Goal: Task Accomplishment & Management: Use online tool/utility

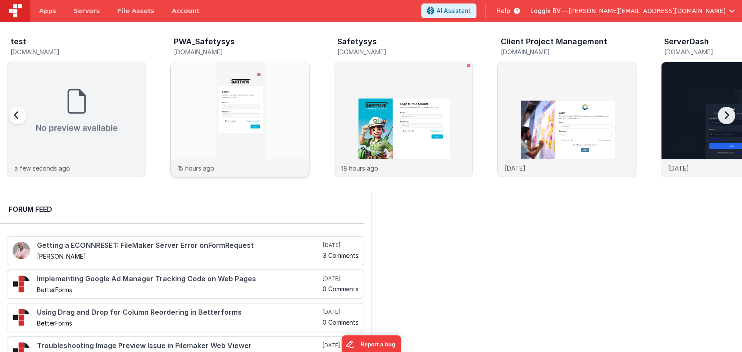
click at [199, 119] on img at bounding box center [240, 131] width 138 height 138
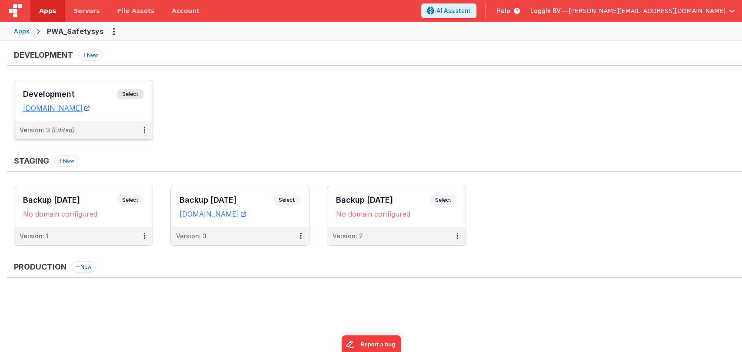
click at [83, 86] on div "Development Select URLs pwa.clientportal.cloud" at bounding box center [83, 100] width 138 height 41
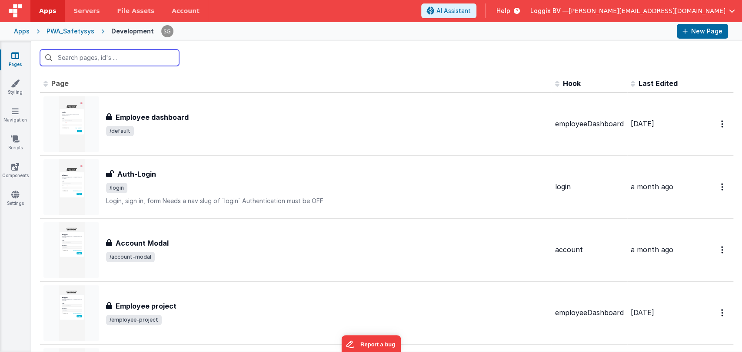
click at [102, 55] on input "text" at bounding box center [109, 58] width 139 height 17
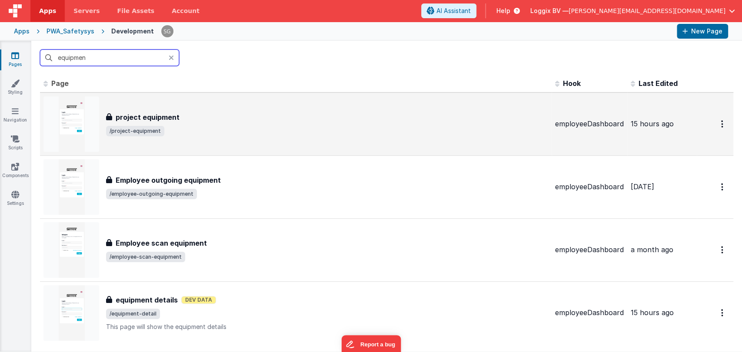
type input "equipmen"
click at [200, 115] on div "project equipment" at bounding box center [327, 117] width 442 height 10
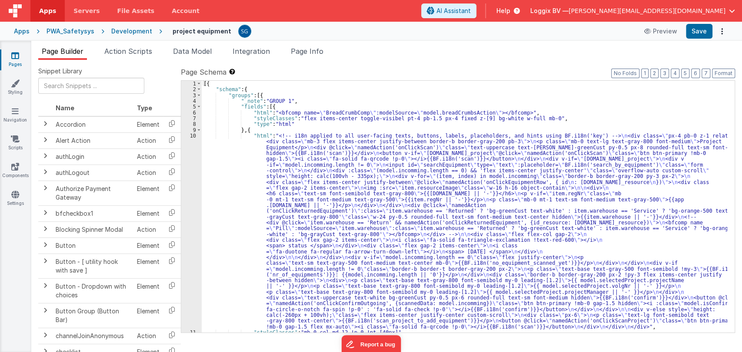
click at [231, 162] on div "[{ "schema" : { "groups" : [{ "_note" : "GROUP 1" , "fields" : [{ "html" : "<bf…" at bounding box center [464, 213] width 525 height 264
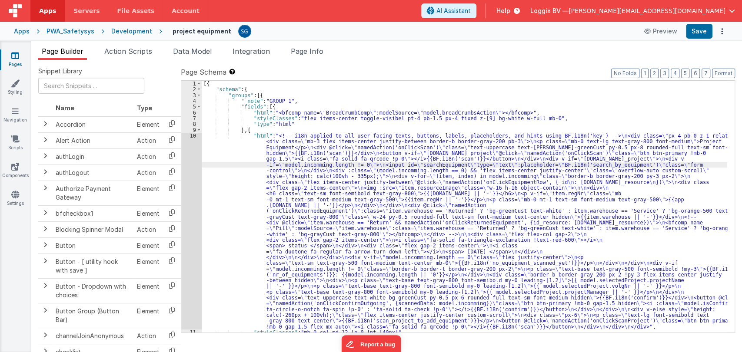
click at [248, 169] on div "[{ "schema" : { "groups" : [{ "_note" : "GROUP 1" , "fields" : [{ "html" : "<bf…" at bounding box center [464, 213] width 525 height 264
click at [191, 136] on div "10" at bounding box center [191, 231] width 20 height 197
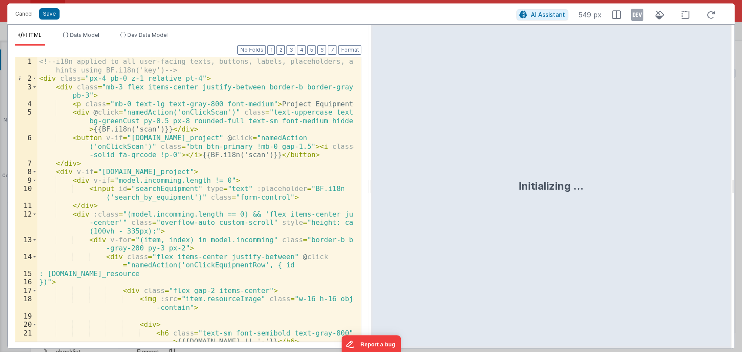
click at [367, 188] on div "Format 7 6 5 4 3 2 1 No Folds 1 2 3 4 5 6 7 8 9 10 11 12 13 14 15 16 17 18 19 2…" at bounding box center [188, 197] width 360 height 303
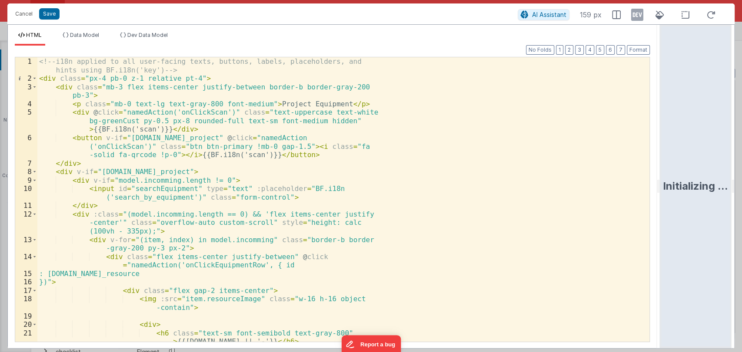
drag, startPoint x: 368, startPoint y: 187, endPoint x: 706, endPoint y: 160, distance: 338.7
click at [706, 160] on html "Cancel Save AI Assistant 159 px HTML Data Model Dev Data Model Format 7 6 5 4 3…" at bounding box center [371, 176] width 742 height 352
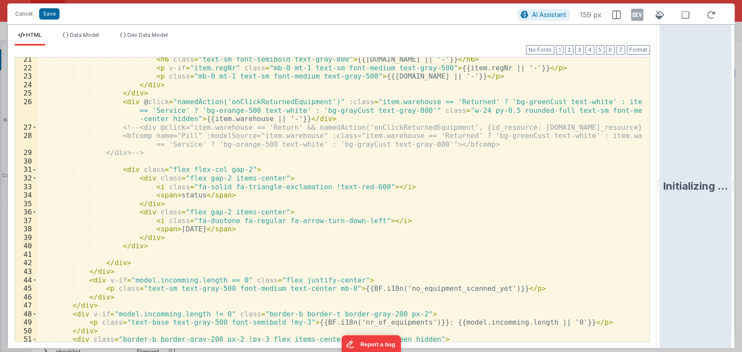
scroll to position [198, 0]
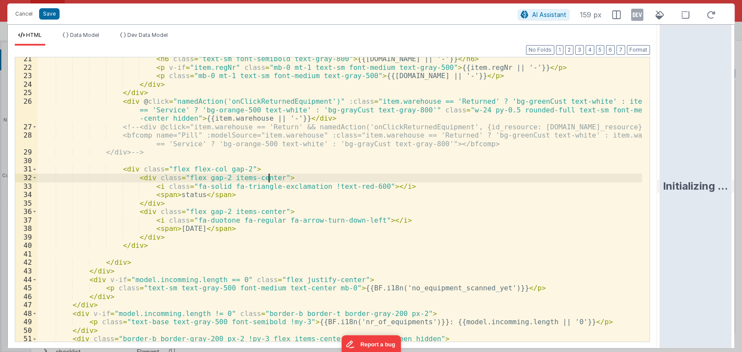
click at [268, 179] on div "< h6 class = "text-sm font-semibold text-gray-800" > {{item.name || '-'}} </ h6…" at bounding box center [339, 206] width 604 height 302
click at [264, 213] on div "< h6 class = "text-sm font-semibold text-gray-800" > {{item.name || '-'}} </ h6…" at bounding box center [339, 206] width 604 height 302
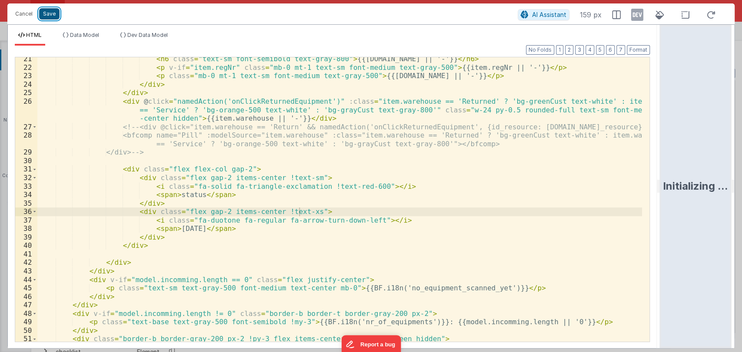
click at [49, 9] on button "Save" at bounding box center [49, 13] width 20 height 11
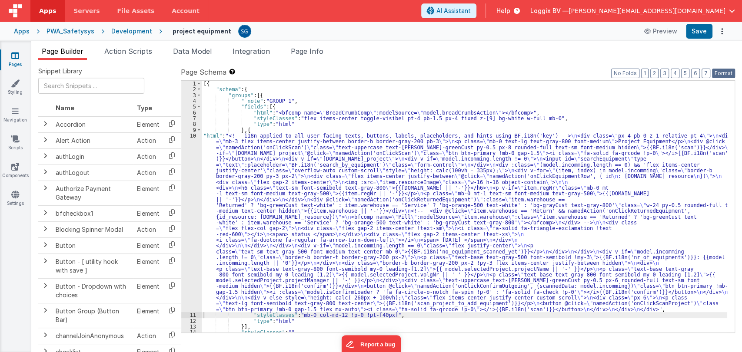
click at [725, 75] on button "Format" at bounding box center [723, 74] width 23 height 10
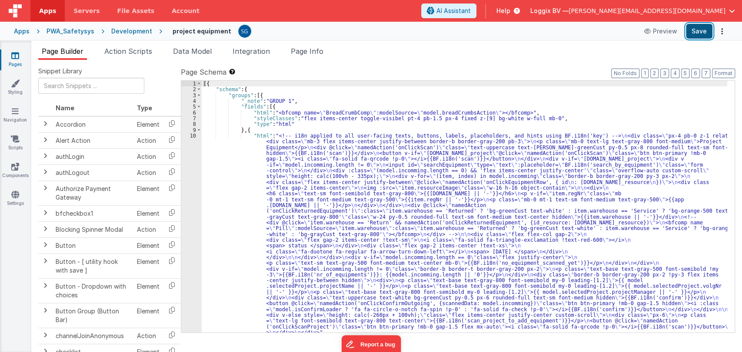
click at [695, 32] on button "Save" at bounding box center [699, 31] width 27 height 15
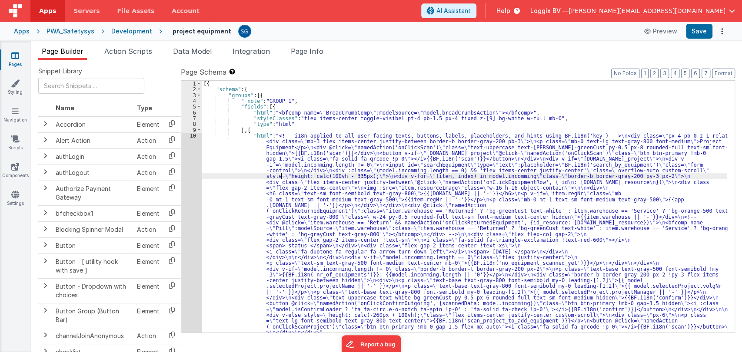
click at [280, 178] on div "[{ "schema" : { "groups" : [{ "_note" : "GROUP 1" , "fields" : [{ "html" : "<bf…" at bounding box center [464, 213] width 525 height 264
click at [192, 136] on div "10" at bounding box center [191, 234] width 20 height 203
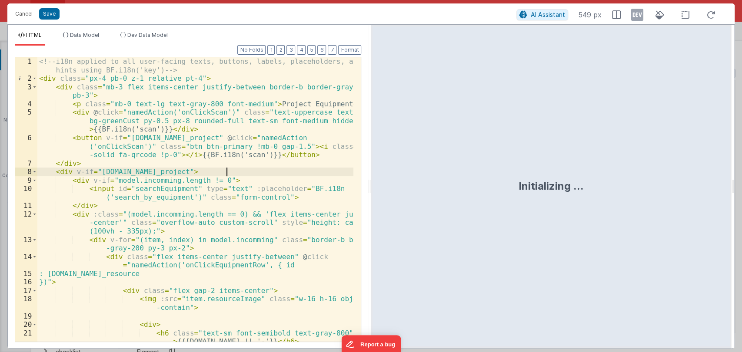
click at [291, 171] on div "<!-- i18n applied to all user-facing texts, buttons, labels, placeholders, and …" at bounding box center [195, 216] width 316 height 318
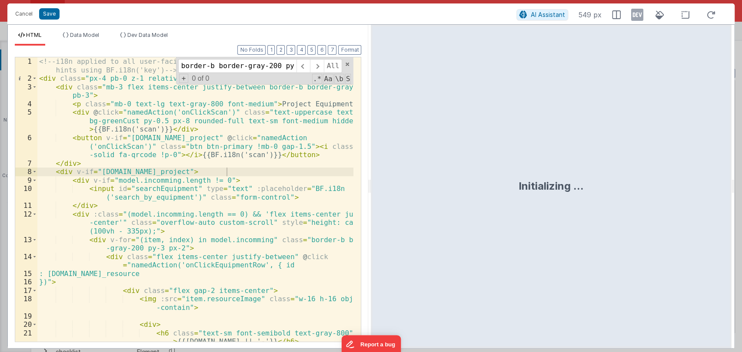
scroll to position [0, 17]
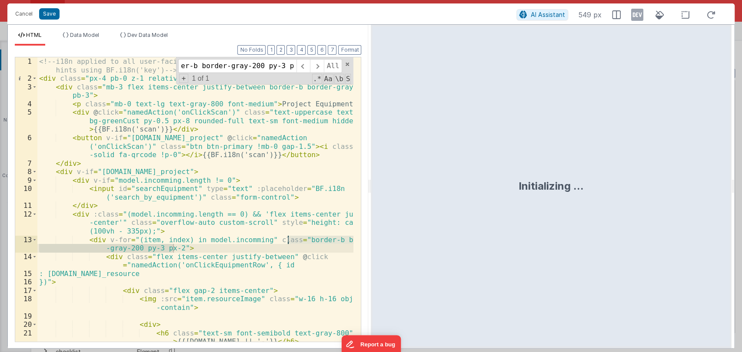
type input "border-b border-gray-200 py-3 px-2"
click at [176, 251] on div "<!-- i18n applied to all user-facing texts, buttons, labels, placeholders, and …" at bounding box center [195, 216] width 316 height 318
click at [198, 249] on div "<!-- i18n applied to all user-facing texts, buttons, labels, placeholders, and …" at bounding box center [195, 216] width 316 height 318
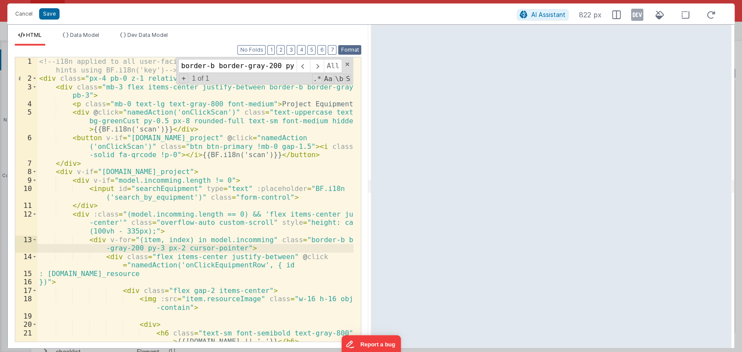
click at [349, 51] on button "Format" at bounding box center [349, 50] width 23 height 10
click at [53, 11] on button "Save" at bounding box center [49, 13] width 20 height 11
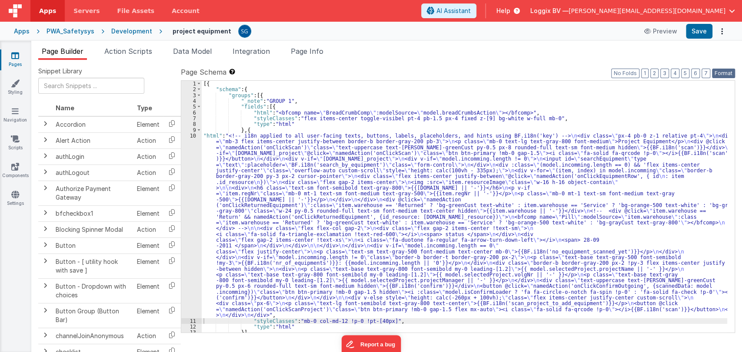
click at [720, 70] on button "Format" at bounding box center [723, 74] width 23 height 10
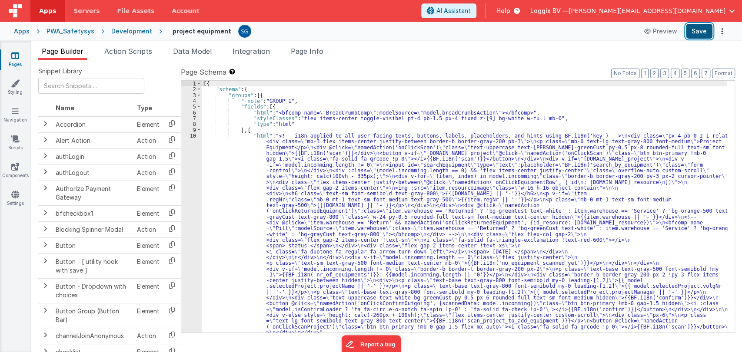
click at [692, 33] on button "Save" at bounding box center [699, 31] width 27 height 15
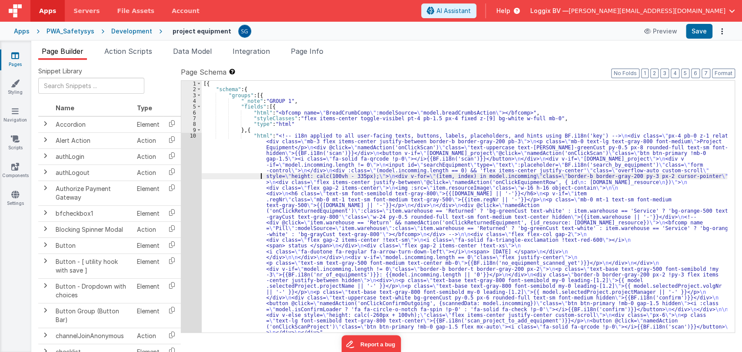
click at [233, 177] on div "[{ "schema" : { "groups" : [{ "_note" : "GROUP 1" , "fields" : [{ "html" : "<bf…" at bounding box center [464, 213] width 525 height 264
click at [196, 137] on div "10" at bounding box center [191, 234] width 20 height 203
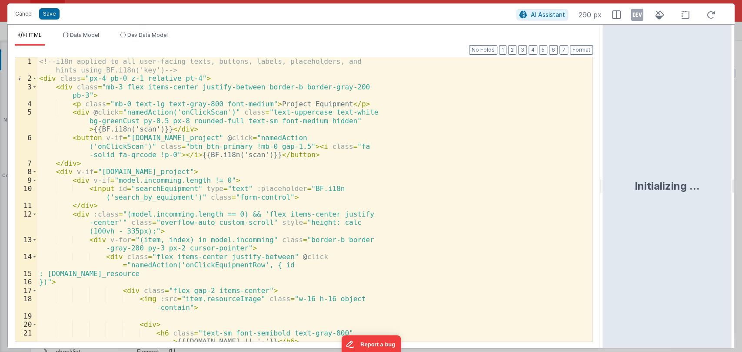
drag, startPoint x: 369, startPoint y: 189, endPoint x: 637, endPoint y: 154, distance: 269.9
click at [637, 154] on html "Cancel Save AI Assistant 290 px HTML Data Model Dev Data Model Format 7 6 5 4 3…" at bounding box center [371, 176] width 742 height 352
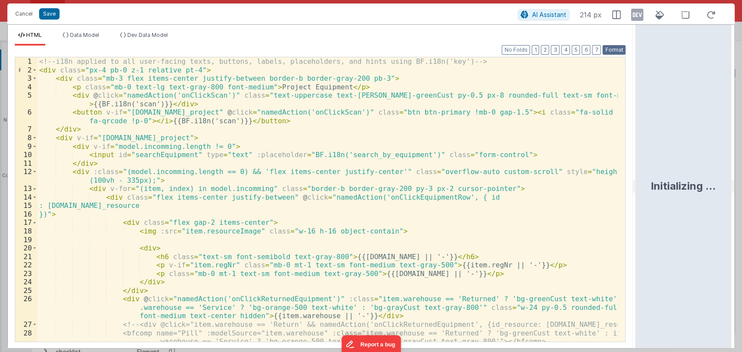
click at [610, 48] on button "Format" at bounding box center [613, 50] width 23 height 10
click at [28, 9] on button "Cancel" at bounding box center [24, 14] width 26 height 12
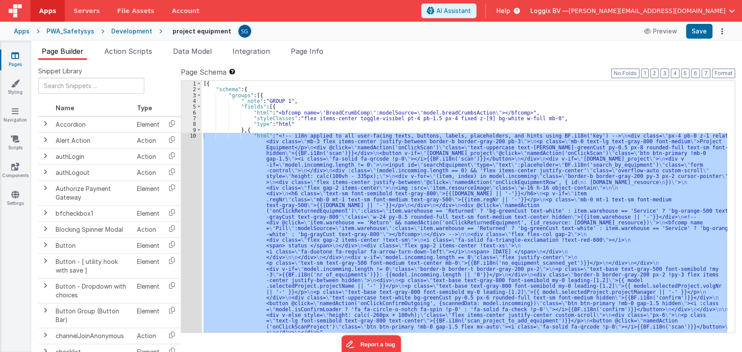
click at [16, 60] on link "Pages" at bounding box center [15, 59] width 31 height 17
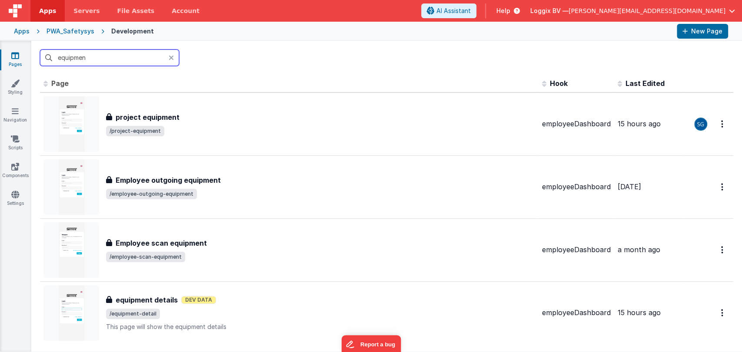
click at [104, 60] on input "equipmen" at bounding box center [109, 58] width 139 height 17
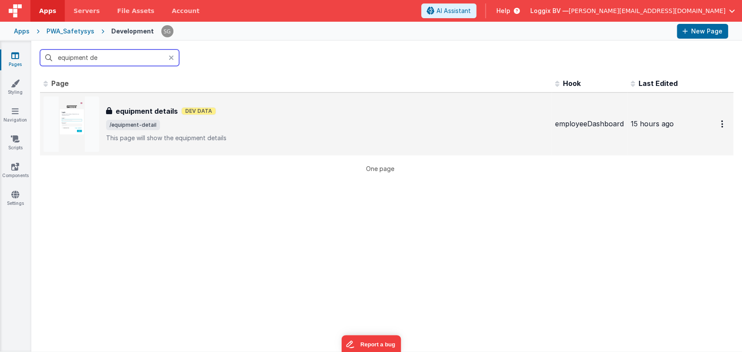
type input "equipment de"
click at [170, 105] on div "equipment details equipment details Dev Data /equipment-detail This page will s…" at bounding box center [295, 124] width 504 height 56
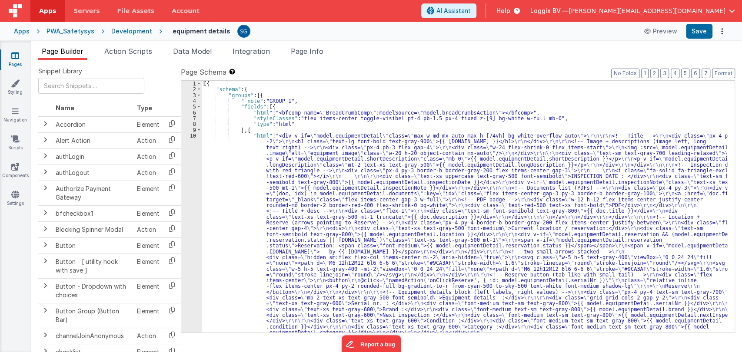
click at [229, 165] on div "[{ "schema" : { "groups" : [{ "_note" : "GROUP 1" , "fields" : [{ "html" : "<bf…" at bounding box center [464, 213] width 525 height 264
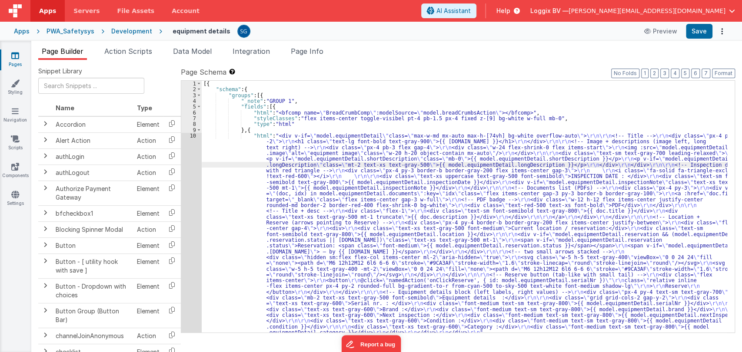
click at [192, 136] on div "10" at bounding box center [191, 234] width 20 height 203
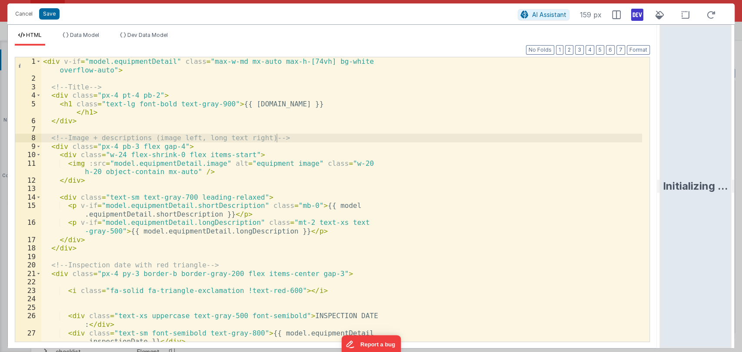
drag, startPoint x: 368, startPoint y: 186, endPoint x: 685, endPoint y: 131, distance: 321.9
click at [685, 131] on html "Cancel Save AI Assistant 159 px HTML Data Model Dev Data Model Format 7 6 5 4 3…" at bounding box center [371, 176] width 742 height 352
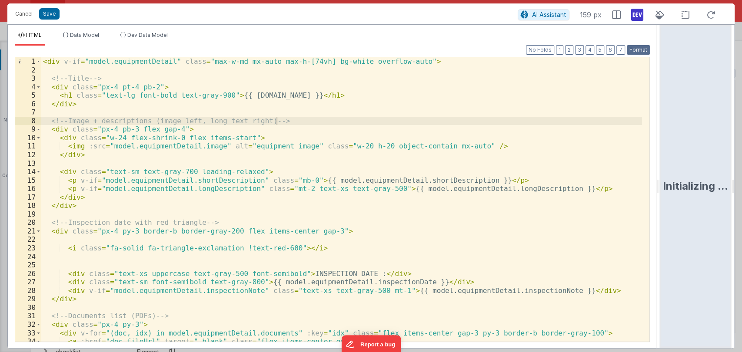
click at [633, 47] on button "Format" at bounding box center [638, 50] width 23 height 10
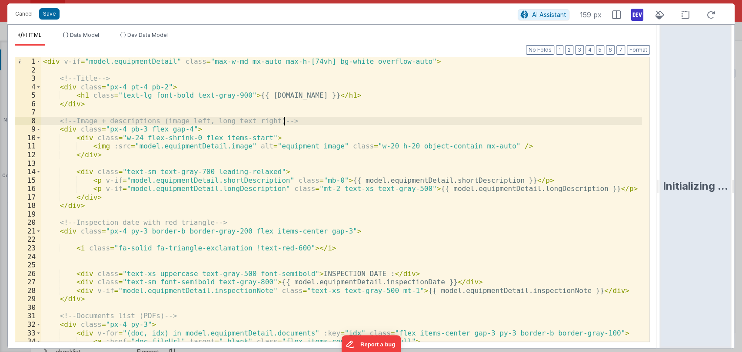
click at [316, 120] on div "< div v-if = "model.equipmentDetail" class = "max-w-md mx-auto max-h-[74vh] bg-…" at bounding box center [341, 208] width 600 height 302
click at [224, 145] on div "< div v-if = "model.equipmentDetail" class = "max-w-md mx-auto max-h-[74vh] bg-…" at bounding box center [341, 208] width 600 height 302
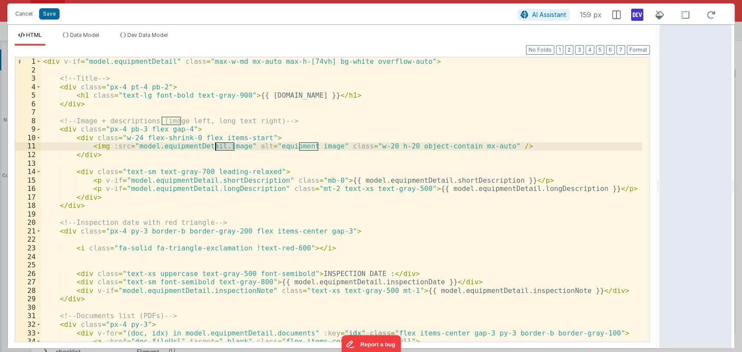
click at [224, 145] on div "< div v-if = "model.equipmentDetail" class = "max-w-md mx-auto max-h-[74vh] bg-…" at bounding box center [341, 208] width 600 height 302
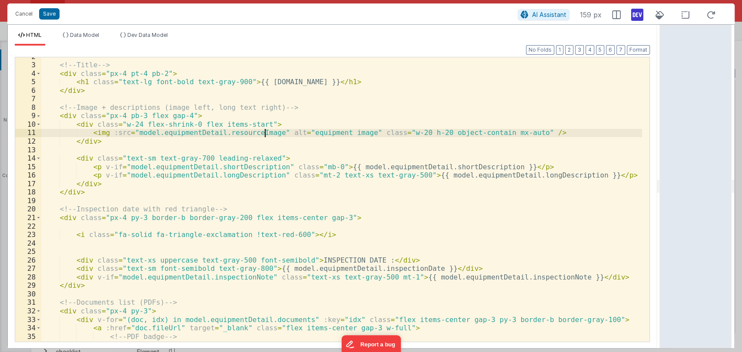
scroll to position [13, 0]
click at [202, 168] on div "<!-- Title --> < div class = "px-4 pt-4 pb-2" > < h1 class = "text-lg font-bold…" at bounding box center [341, 204] width 600 height 302
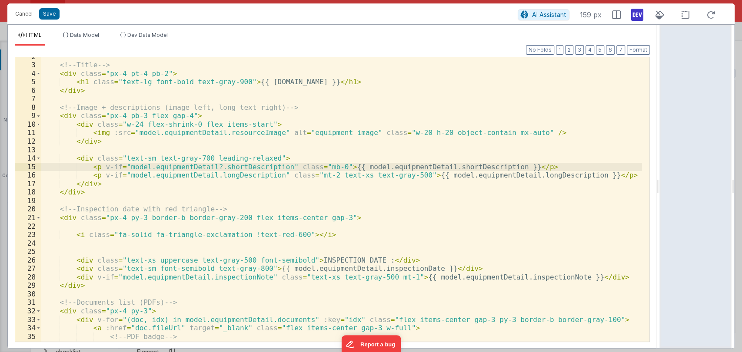
click at [421, 164] on div "<!-- Title --> < div class = "px-4 pt-4 pb-2" > < h1 class = "text-lg font-bold…" at bounding box center [341, 204] width 600 height 302
click at [205, 175] on div "<!-- Title --> < div class = "px-4 pt-4 pb-2" > < h1 class = "text-lg font-bold…" at bounding box center [341, 204] width 600 height 302
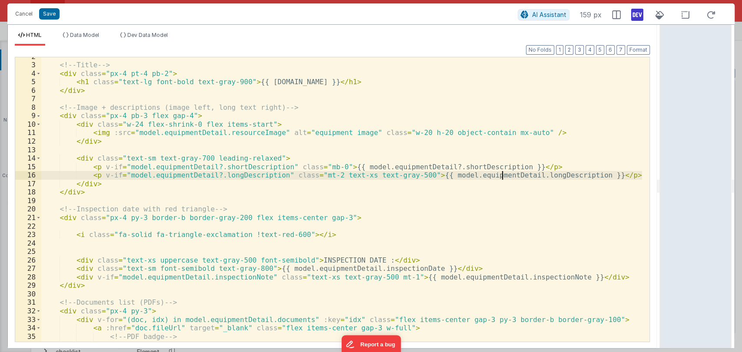
click at [502, 175] on div "<!-- Title --> < div class = "px-4 pt-4 pb-2" > < h1 class = "text-lg font-bold…" at bounding box center [341, 204] width 600 height 302
click at [534, 174] on div "<!-- Title --> < div class = "px-4 pt-4 pb-2" > < h1 class = "text-lg font-bold…" at bounding box center [341, 204] width 600 height 302
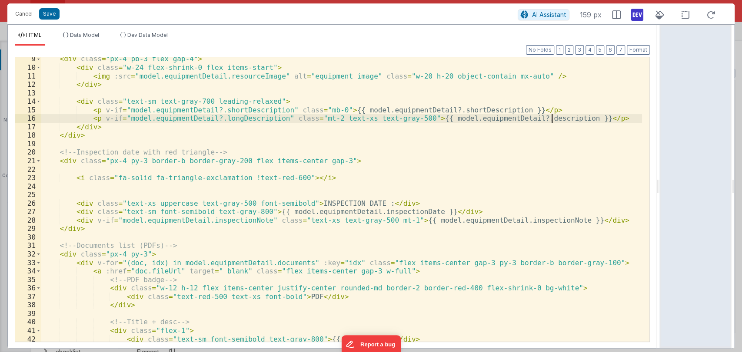
scroll to position [70, 0]
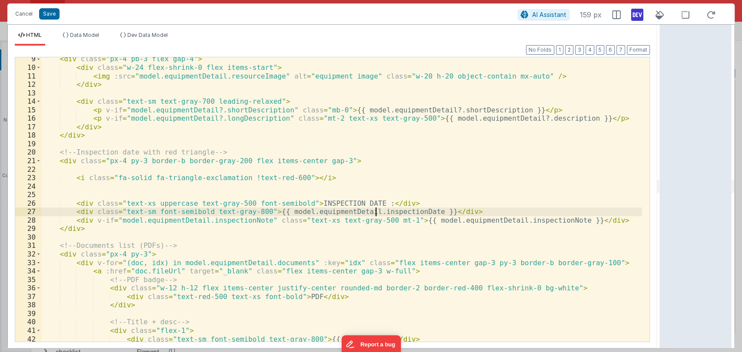
click at [375, 213] on div "< div class = "px-4 pb-3 flex gap-4" > < div class = "w-24 flex-shrink-0 flex i…" at bounding box center [341, 206] width 600 height 302
paste textarea
click at [352, 211] on div "< div class = "px-4 pb-3 flex gap-4" > < div class = "w-24 flex-shrink-0 flex i…" at bounding box center [341, 206] width 600 height 302
click at [195, 220] on div "< div class = "px-4 pb-3 flex gap-4" > < div class = "w-24 flex-shrink-0 flex i…" at bounding box center [341, 206] width 600 height 302
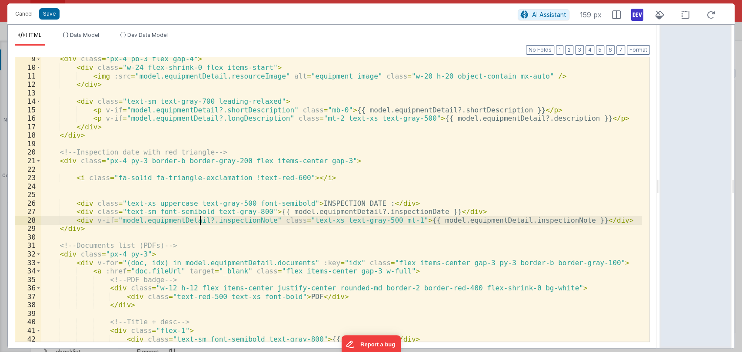
click at [490, 220] on div "< div class = "px-4 pb-3 flex gap-4" > < div class = "w-24 flex-shrink-0 flex i…" at bounding box center [341, 206] width 600 height 302
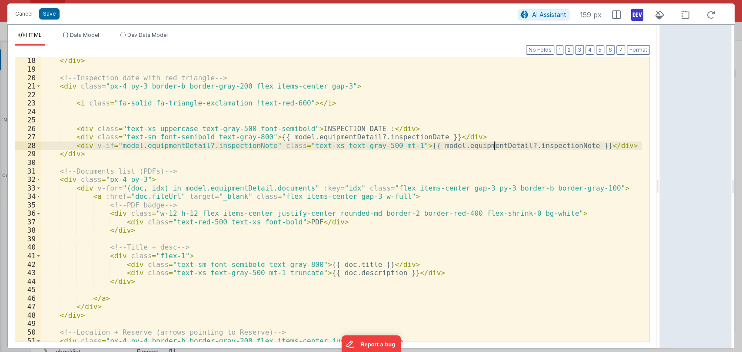
scroll to position [146, 0]
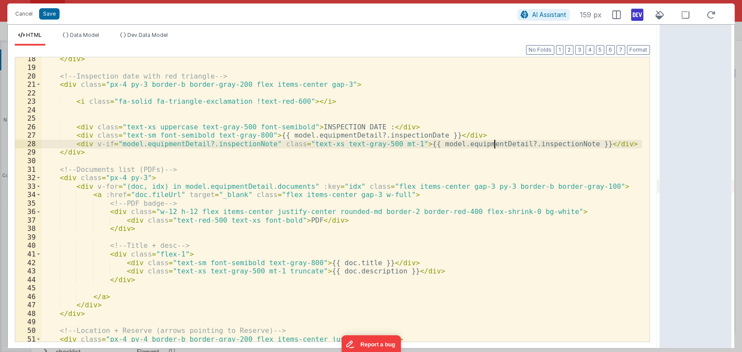
click at [254, 186] on div "</ div > <!-- Inspection date with red triangle --> < div class = "px-4 py-3 bo…" at bounding box center [341, 206] width 600 height 302
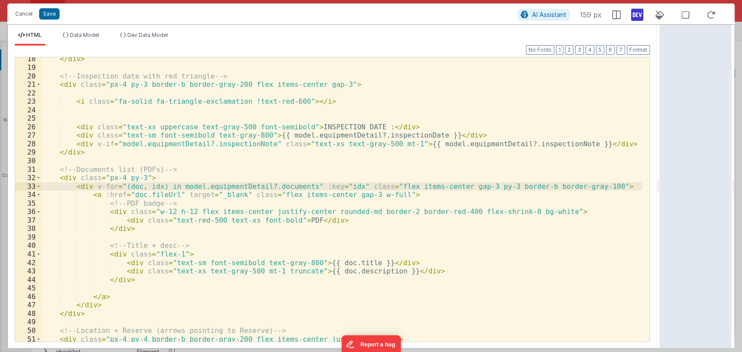
click at [297, 187] on div "</ div > <!-- Inspection date with red triangle --> < div class = "px-4 py-3 bo…" at bounding box center [341, 206] width 600 height 302
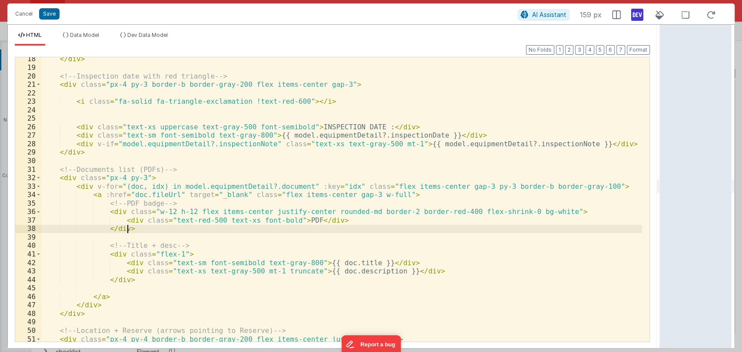
click at [133, 229] on div "</ div > <!-- Inspection date with red triangle --> < div class = "px-4 py-3 bo…" at bounding box center [341, 206] width 600 height 302
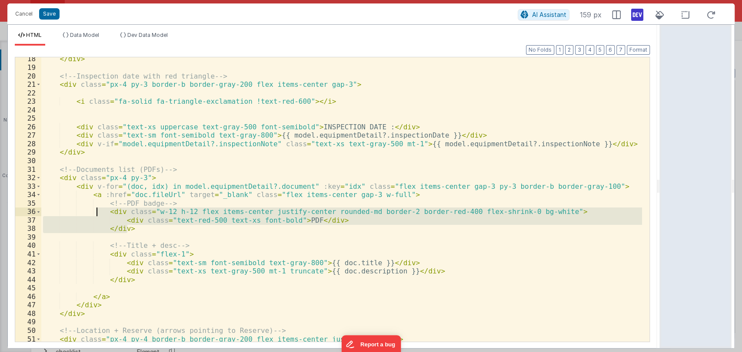
drag, startPoint x: 133, startPoint y: 229, endPoint x: 97, endPoint y: 213, distance: 40.1
click at [97, 213] on div "</ div > <!-- Inspection date with red triangle --> < div class = "px-4 py-3 bo…" at bounding box center [341, 206] width 600 height 302
click at [143, 229] on div "</ div > <!-- Inspection date with red triangle --> < div class = "px-4 py-3 bo…" at bounding box center [341, 199] width 600 height 285
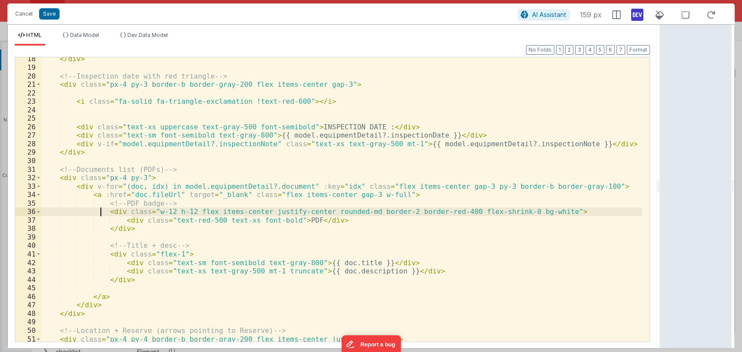
click at [102, 210] on div "</ div > <!-- Inspection date with red triangle --> < div class = "px-4 py-3 bo…" at bounding box center [341, 206] width 600 height 302
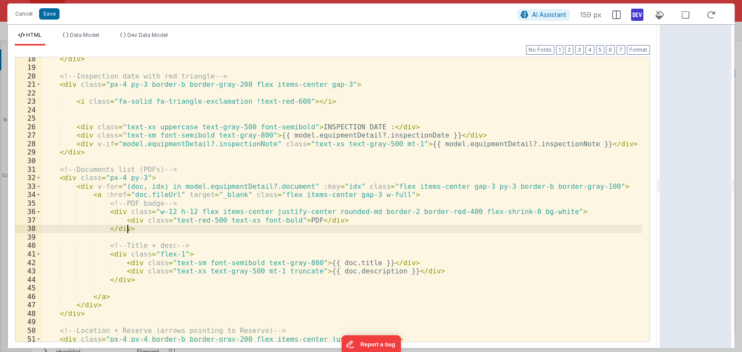
click at [137, 229] on div "</ div > <!-- Inspection date with red triangle --> < div class = "px-4 py-3 bo…" at bounding box center [341, 206] width 600 height 302
click at [101, 215] on div "</ div > <!-- Inspection date with red triangle --> < div class = "px-4 py-3 bo…" at bounding box center [341, 206] width 600 height 302
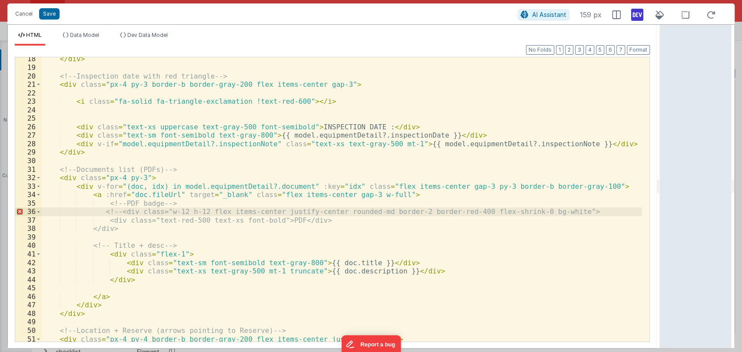
click at [143, 226] on div "</ div > <!-- Inspection date with red triangle --> < div class = "px-4 py-3 bo…" at bounding box center [341, 206] width 600 height 302
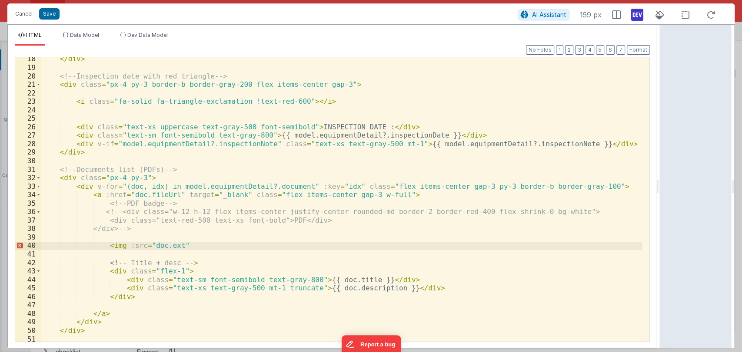
click at [192, 242] on div "</ div > <!-- Inspection date with red triangle --> < div class = "px-4 py-3 bo…" at bounding box center [341, 206] width 600 height 302
click at [231, 247] on div "</ div > <!-- Inspection date with red triangle --> < div class = "px-4 py-3 bo…" at bounding box center [341, 206] width 600 height 302
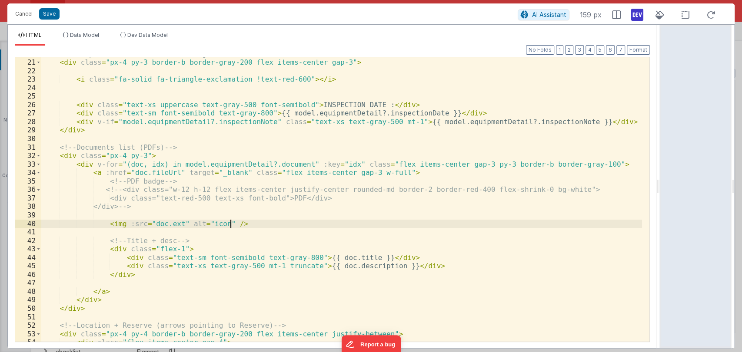
scroll to position [169, 0]
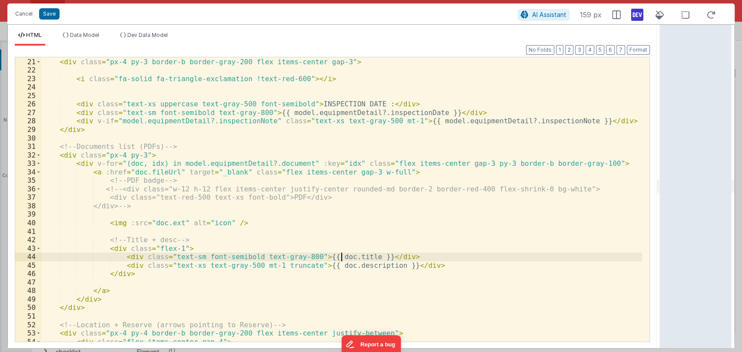
click at [342, 258] on div "<!-- Inspection date with red triangle --> < div class = "px-4 py-3 border-b bo…" at bounding box center [341, 200] width 600 height 302
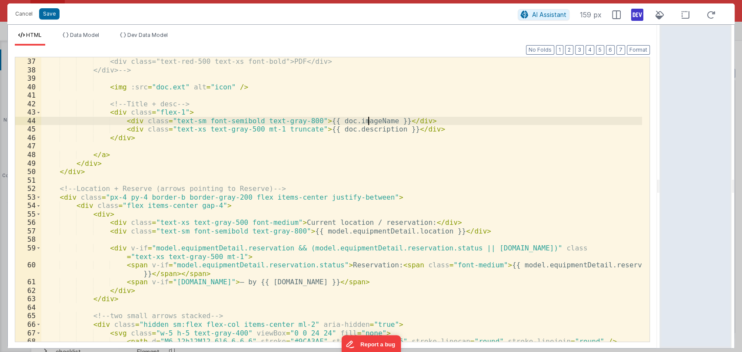
scroll to position [308, 0]
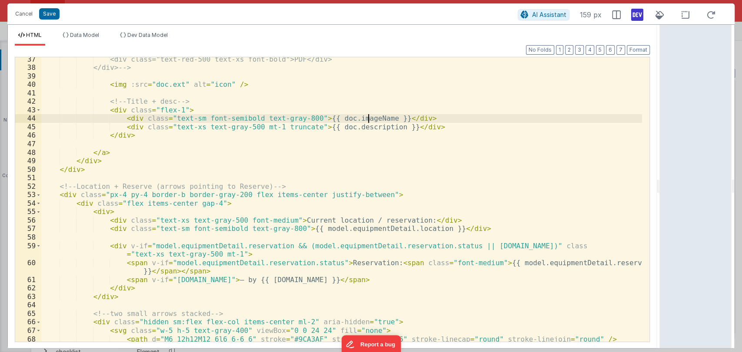
click at [418, 233] on div "<div class="text-red-500 text-xs font-bold">PDF</div> </div> --> < img :src = "…" at bounding box center [341, 206] width 600 height 302
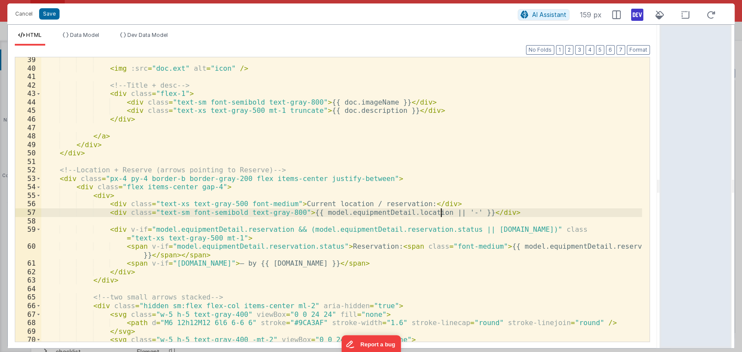
scroll to position [326, 0]
click at [385, 209] on div "< img :src = "doc.ext" alt = "icon" /> <!-- Title + desc --> < div class = "fle…" at bounding box center [341, 205] width 600 height 302
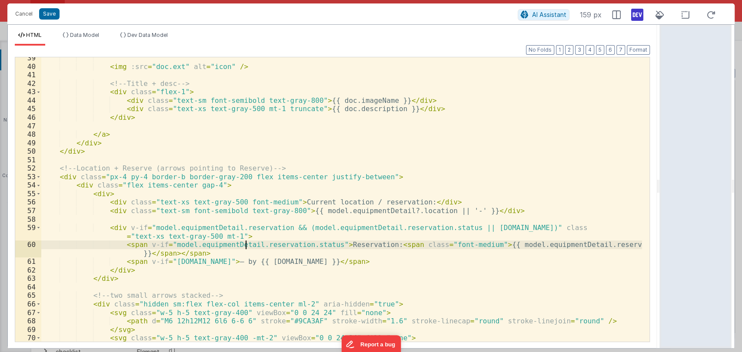
click at [245, 245] on div "< img :src = "doc.ext" alt = "icon" /> <!-- Title + desc --> < div class = "fle…" at bounding box center [341, 205] width 600 height 302
click at [295, 247] on div "< img :src = "doc.ext" alt = "icon" /> <!-- Title + desc --> < div class = "fle…" at bounding box center [341, 205] width 600 height 302
click at [295, 243] on div "< img :src = "doc.ext" alt = "icon" /> <!-- Title + desc --> < div class = "fle…" at bounding box center [341, 205] width 600 height 302
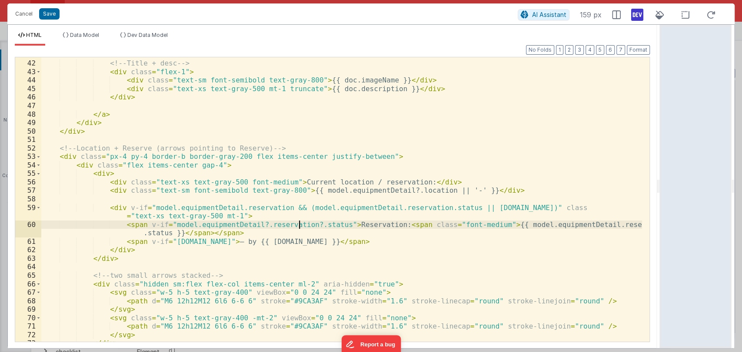
scroll to position [346, 0]
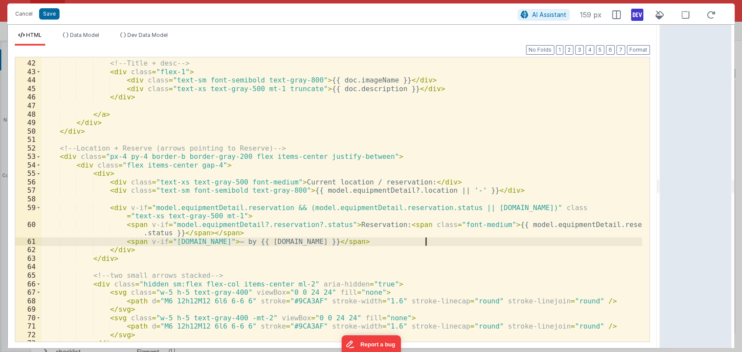
click at [426, 241] on div "<!-- Title + desc --> < div class = "flex-1" > < div class = "text-sm font-semi…" at bounding box center [341, 202] width 600 height 302
click at [473, 241] on div "<!-- Title + desc --> < div class = "flex-1" > < div class = "text-sm font-semi…" at bounding box center [341, 202] width 600 height 302
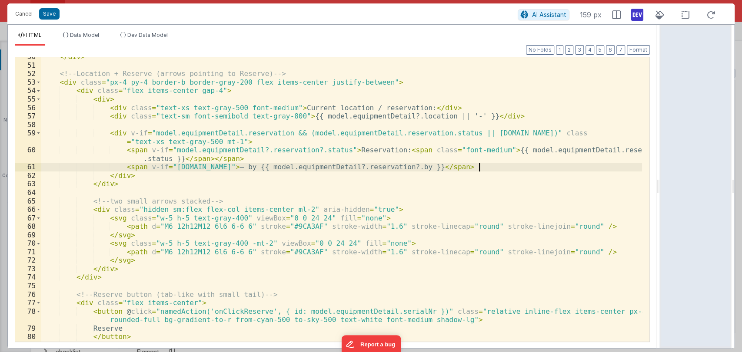
scroll to position [426, 0]
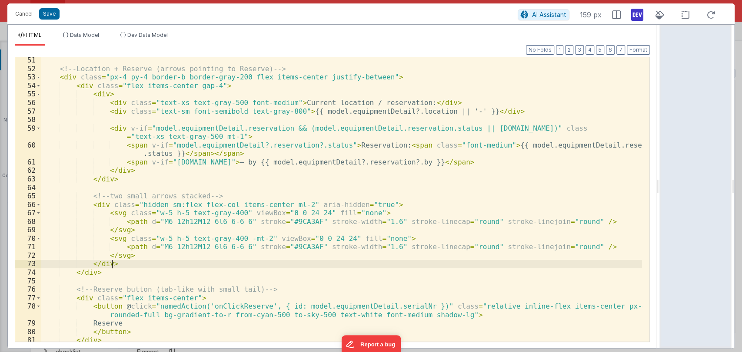
click at [123, 265] on div "<!-- Location + Reserve (arrows pointing to Reserve) --> < div class = "px-4 py…" at bounding box center [341, 207] width 600 height 302
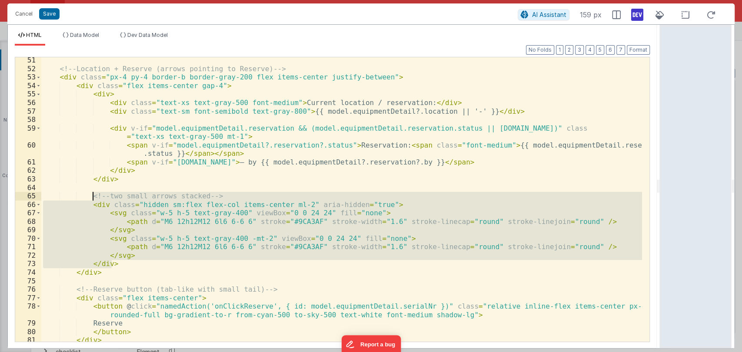
drag, startPoint x: 124, startPoint y: 265, endPoint x: 91, endPoint y: 198, distance: 74.6
click at [91, 198] on div "<!-- Location + Reserve (arrows pointing to Reserve) --> < div class = "px-4 py…" at bounding box center [341, 207] width 600 height 302
click at [84, 209] on div "<!-- Location + Reserve (arrows pointing to Reserve) --> < div class = "px-4 py…" at bounding box center [341, 199] width 600 height 285
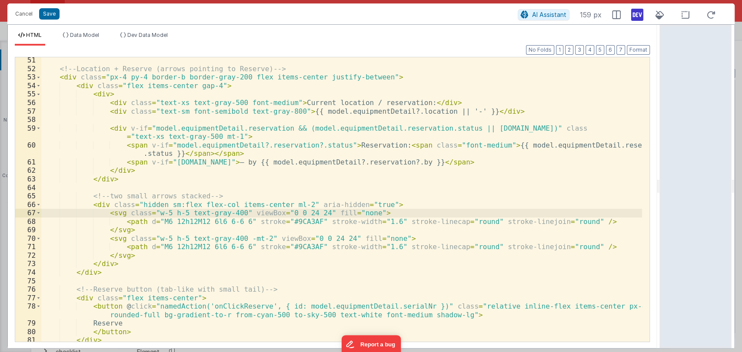
click at [84, 206] on div "<!-- Location + Reserve (arrows pointing to Reserve) --> < div class = "px-4 py…" at bounding box center [341, 207] width 600 height 302
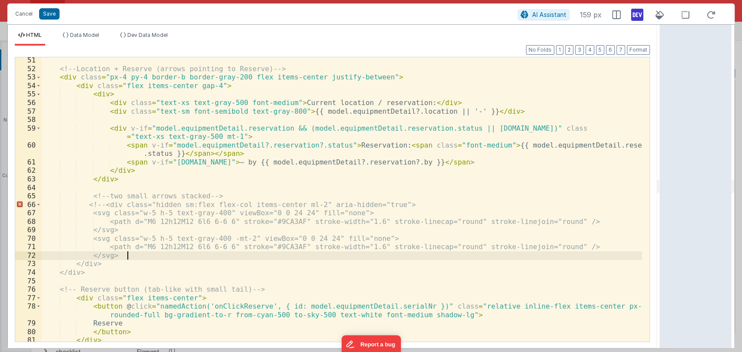
click at [141, 257] on div "<!-- Location + Reserve (arrows pointing to Reserve) --> < div class = "px-4 py…" at bounding box center [341, 207] width 600 height 302
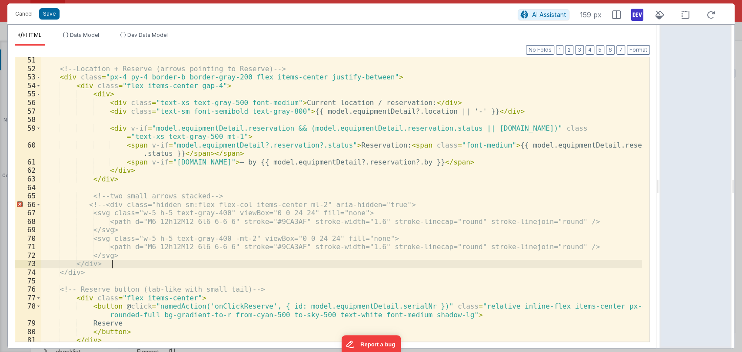
click at [128, 266] on div "<!-- Location + Reserve (arrows pointing to Reserve) --> < div class = "px-4 py…" at bounding box center [341, 207] width 600 height 302
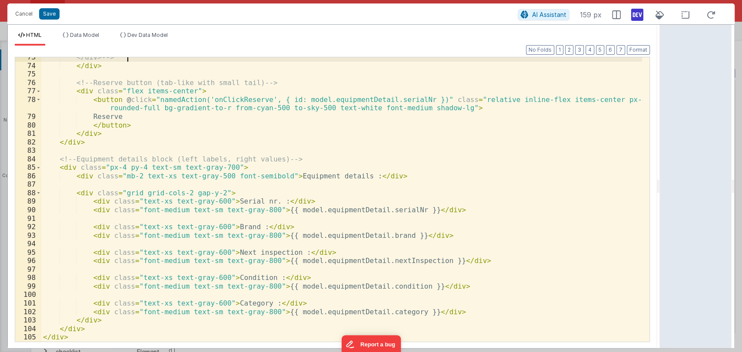
scroll to position [633, 0]
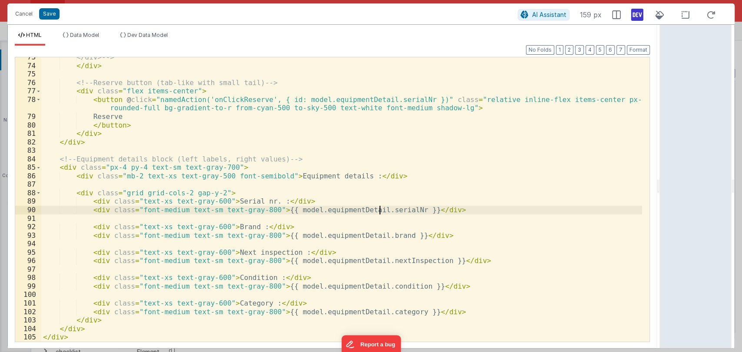
click at [379, 209] on div "</div> --> </ div > <!-- Reserve button (tab-like with small tail) --> < div cl…" at bounding box center [341, 204] width 600 height 302
paste textarea
click at [361, 209] on div "</div> --> </ div > <!-- Reserve button (tab-like with small tail) --> < div cl…" at bounding box center [341, 204] width 600 height 302
click at [371, 235] on div "</div> --> </ div > <!-- Reserve button (tab-like with small tail) --> < div cl…" at bounding box center [341, 204] width 600 height 302
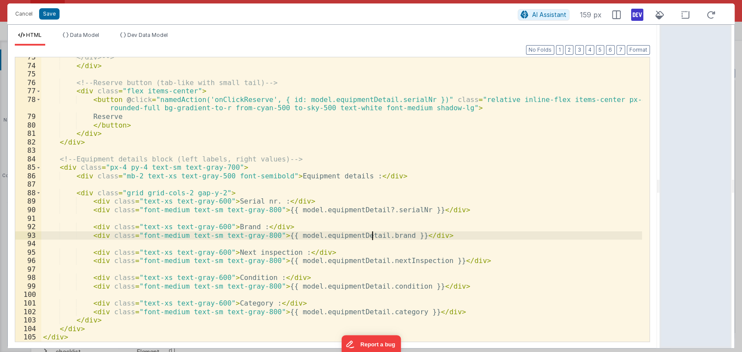
click at [371, 235] on div "</div> --> </ div > <!-- Reserve button (tab-like with small tail) --> < div cl…" at bounding box center [341, 204] width 600 height 302
paste textarea
click at [358, 237] on div "</div> --> </ div > <!-- Reserve button (tab-like with small tail) --> < div cl…" at bounding box center [341, 204] width 600 height 302
click at [359, 260] on div "</div> --> </ div > <!-- Reserve button (tab-like with small tail) --> < div cl…" at bounding box center [341, 204] width 600 height 302
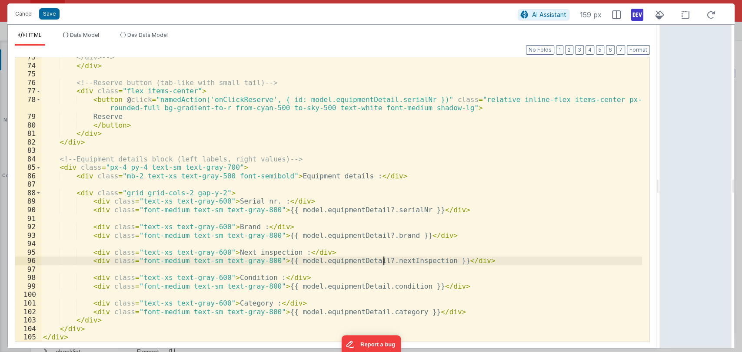
click at [381, 264] on div "</div> --> </ div > <!-- Reserve button (tab-like with small tail) --> < div cl…" at bounding box center [341, 204] width 600 height 302
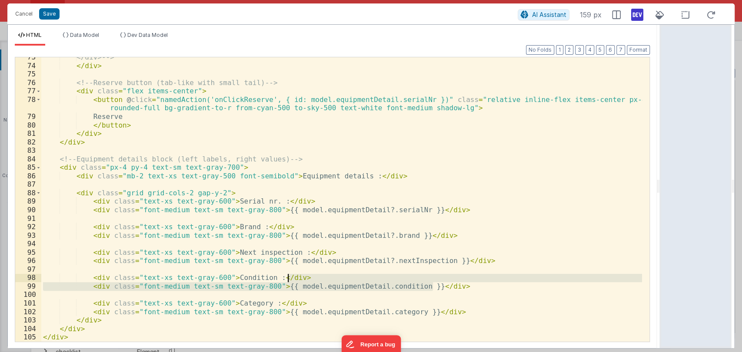
drag, startPoint x: 440, startPoint y: 289, endPoint x: 444, endPoint y: 276, distance: 12.7
click at [444, 276] on div "</div> --> </ div > <!-- Reserve button (tab-like with small tail) --> < div cl…" at bounding box center [341, 204] width 600 height 302
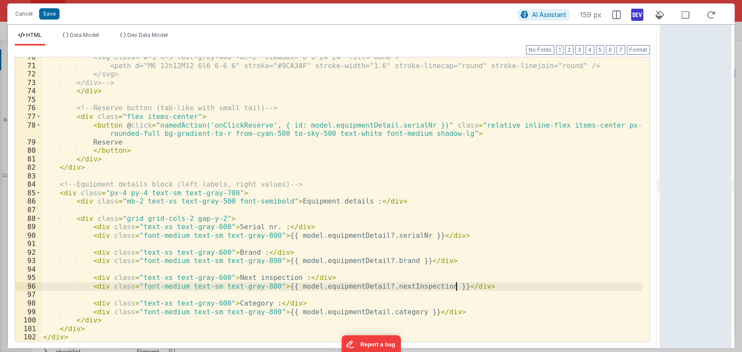
scroll to position [607, 0]
click at [294, 307] on div "<svg class="w-5 h-5 text-gray-400 -mt-2" viewBox="0 0 24 24" fill="none"> <path…" at bounding box center [341, 204] width 600 height 302
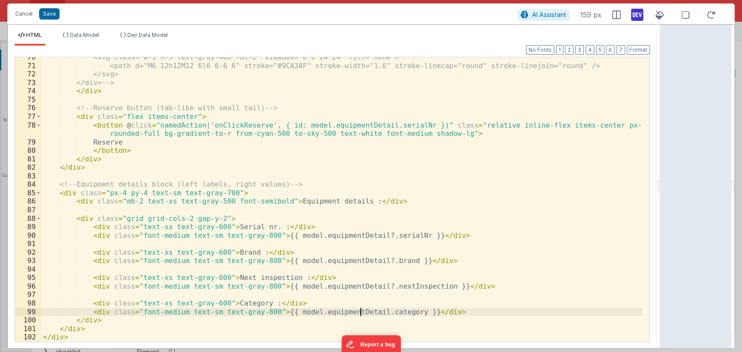
click at [360, 311] on div "<svg class="w-5 h-5 text-gray-400 -mt-2" viewBox="0 0 24 24" fill="none"> <path…" at bounding box center [341, 204] width 600 height 302
click at [398, 313] on div "<svg class="w-5 h-5 text-gray-400 -mt-2" viewBox="0 0 24 24" fill="none"> <path…" at bounding box center [341, 204] width 600 height 302
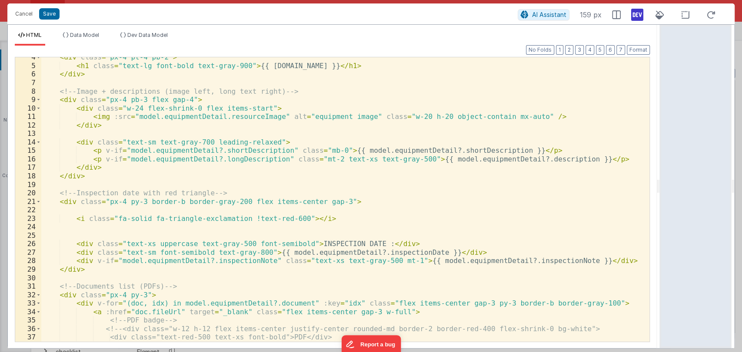
scroll to position [0, 0]
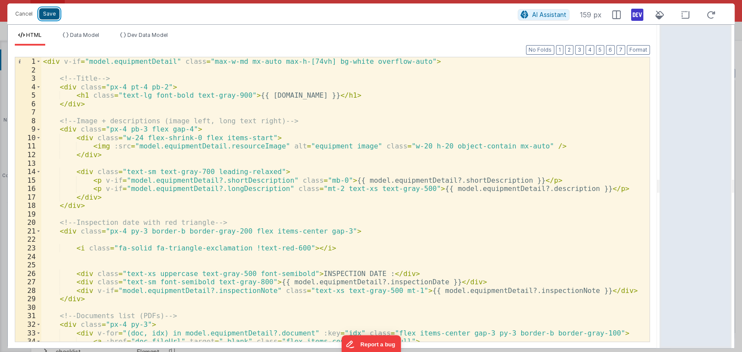
click at [53, 12] on button "Save" at bounding box center [49, 13] width 20 height 11
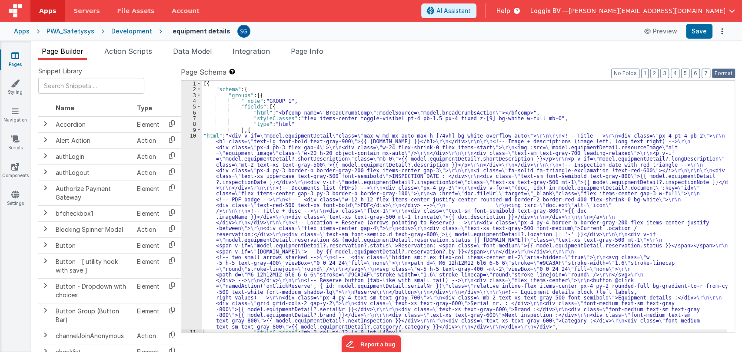
click at [723, 76] on button "Format" at bounding box center [723, 74] width 23 height 10
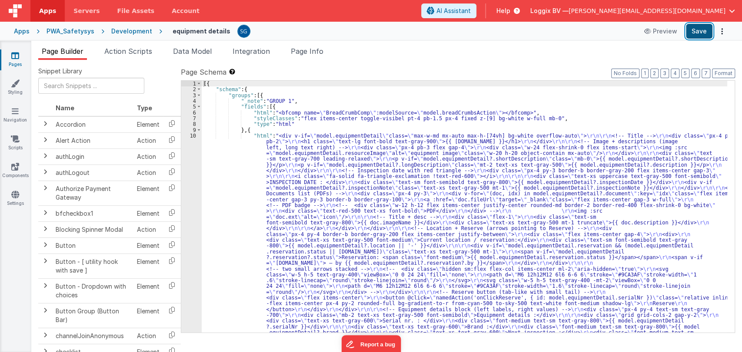
click at [701, 36] on button "Save" at bounding box center [699, 31] width 27 height 15
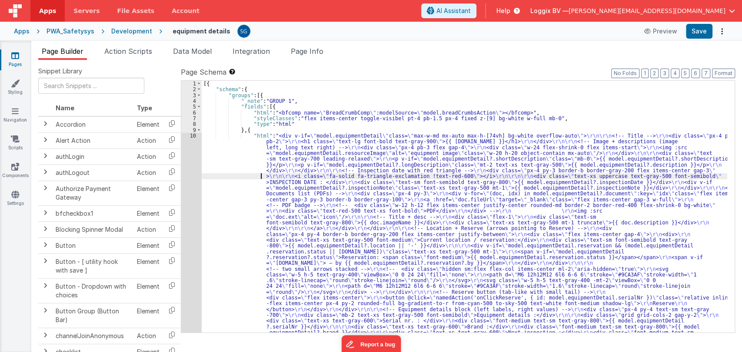
click at [235, 175] on div "[{ "schema" : { "groups" : [{ "_note" : "GROUP 1" , "fields" : [{ "html" : "<bf…" at bounding box center [464, 317] width 525 height 472
click at [192, 136] on div "10" at bounding box center [191, 240] width 20 height 214
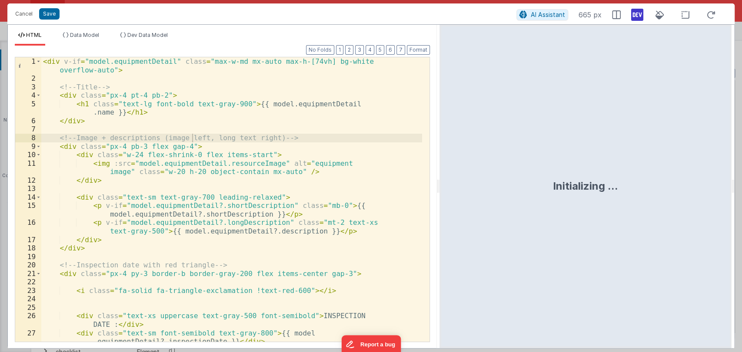
drag, startPoint x: 368, startPoint y: 189, endPoint x: 444, endPoint y: 184, distance: 76.2
click at [444, 184] on html "Cancel Save AI Assistant 665 px HTML Data Model Dev Data Model Format 7 6 5 4 3…" at bounding box center [371, 176] width 742 height 352
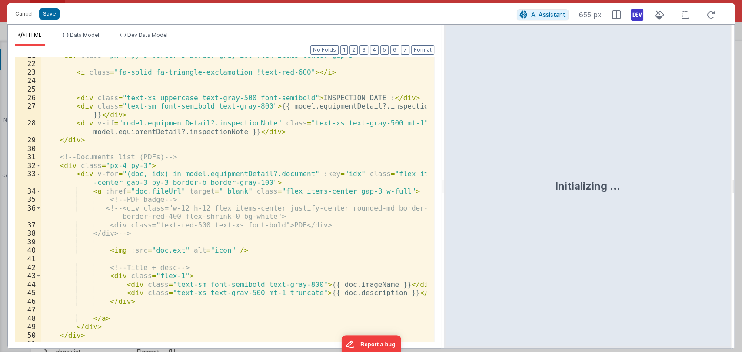
scroll to position [202, 0]
drag, startPoint x: 140, startPoint y: 209, endPoint x: 202, endPoint y: 206, distance: 61.7
click at [202, 206] on div "< div class = "px-4 py-3 border-b border-gray-200 flex items-center gap-3" > < …" at bounding box center [233, 201] width 385 height 302
click at [224, 248] on div "< div class = "px-4 py-3 border-b border-gray-200 flex items-center gap-3" > < …" at bounding box center [233, 201] width 385 height 302
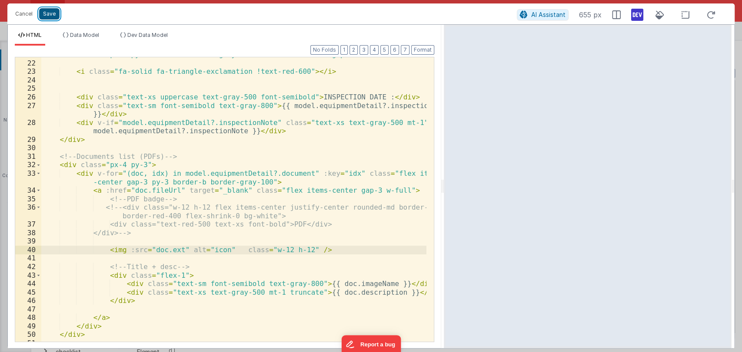
click at [48, 18] on button "Save" at bounding box center [49, 13] width 20 height 11
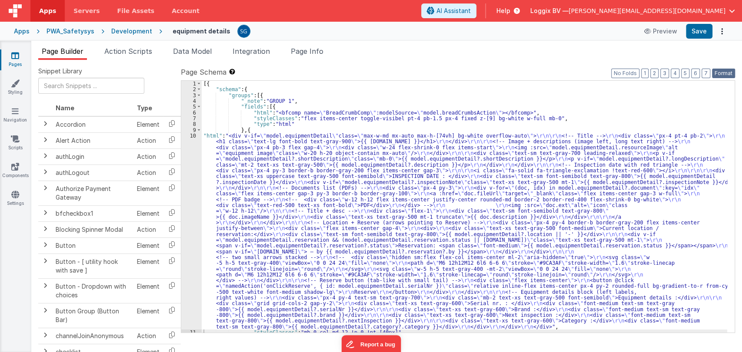
click at [721, 77] on button "Format" at bounding box center [723, 74] width 23 height 10
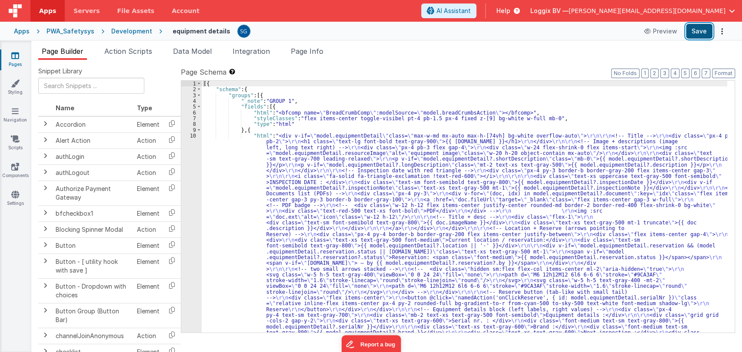
click at [693, 35] on button "Save" at bounding box center [699, 31] width 27 height 15
click at [334, 172] on div "[{ "schema" : { "groups" : [{ "_note" : "GROUP 1" , "fields" : [{ "html" : "<bf…" at bounding box center [464, 320] width 525 height 478
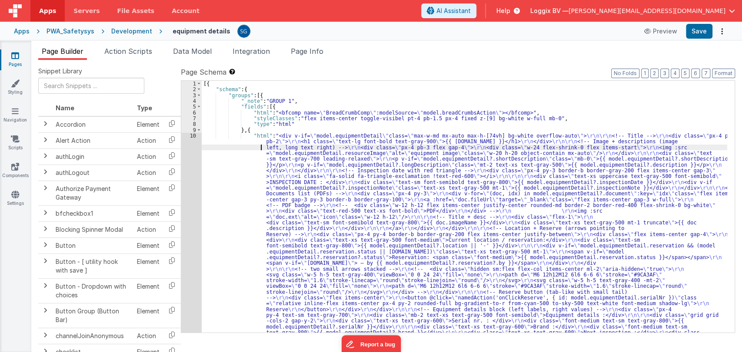
click at [214, 150] on div "[{ "schema" : { "groups" : [{ "_note" : "GROUP 1" , "fields" : [{ "html" : "<bf…" at bounding box center [464, 320] width 525 height 478
click at [230, 159] on div "[{ "schema" : { "groups" : [{ "_note" : "GROUP 1" , "fields" : [{ "html" : "<bf…" at bounding box center [464, 320] width 525 height 478
click at [191, 136] on div "10" at bounding box center [191, 243] width 20 height 220
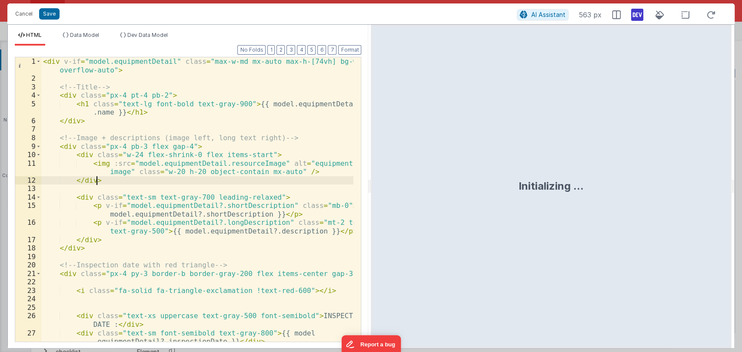
click at [273, 178] on div "< div v-if = "model.equipmentDetail" class = "max-w-md mx-auto max-h-[74vh] bg-…" at bounding box center [197, 216] width 312 height 318
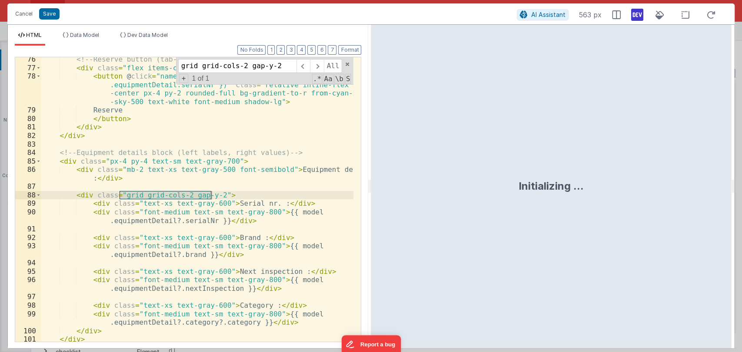
scroll to position [877, 0]
type input "grid grid-cols-2 gap-y-2"
click at [209, 192] on div "<!-- Reserve button (tab-like with small tail) --> < div class = "flex items-ce…" at bounding box center [197, 199] width 312 height 285
click at [45, 10] on button "Save" at bounding box center [49, 13] width 20 height 11
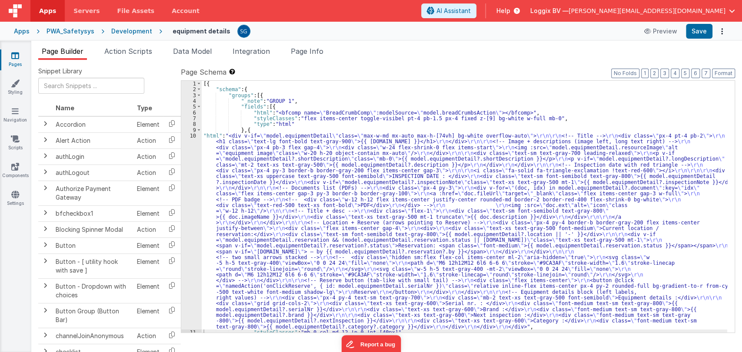
click at [193, 137] on div "10" at bounding box center [191, 231] width 20 height 197
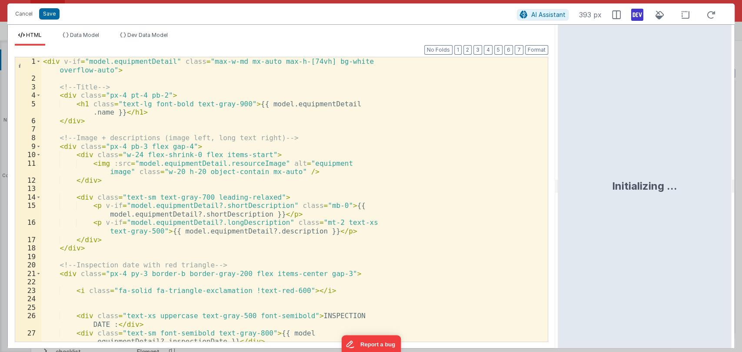
drag, startPoint x: 368, startPoint y: 186, endPoint x: 585, endPoint y: 169, distance: 217.5
click at [585, 169] on html "Cancel Save AI Assistant 393 px HTML Data Model Dev Data Model Format 7 6 5 4 3…" at bounding box center [371, 176] width 742 height 352
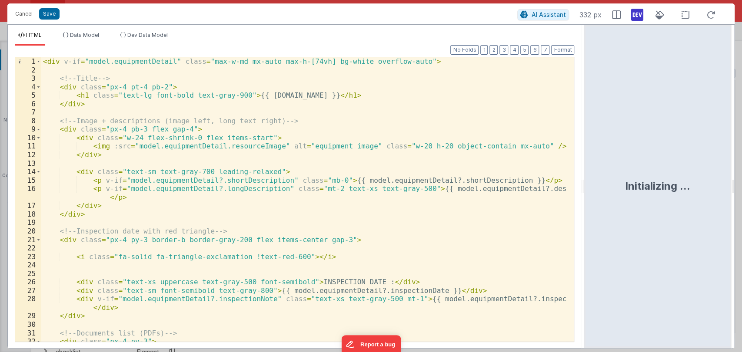
click at [239, 189] on div "< div v-if = "model.equipmentDetail" class = "max-w-md mx-auto max-h-[74vh] bg-…" at bounding box center [303, 212] width 525 height 310
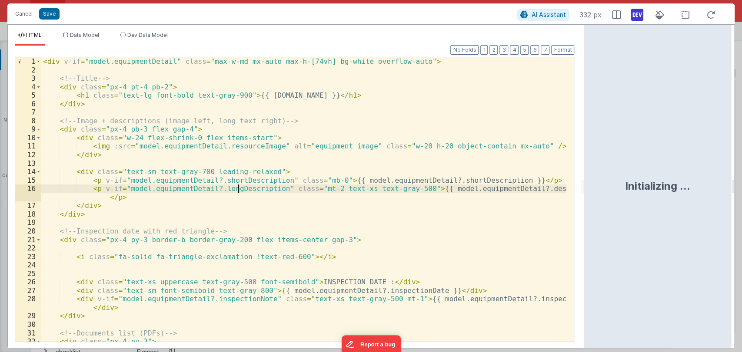
click at [239, 189] on div "< div v-if = "model.equipmentDetail" class = "max-w-md mx-auto max-h-[74vh] bg-…" at bounding box center [303, 212] width 525 height 310
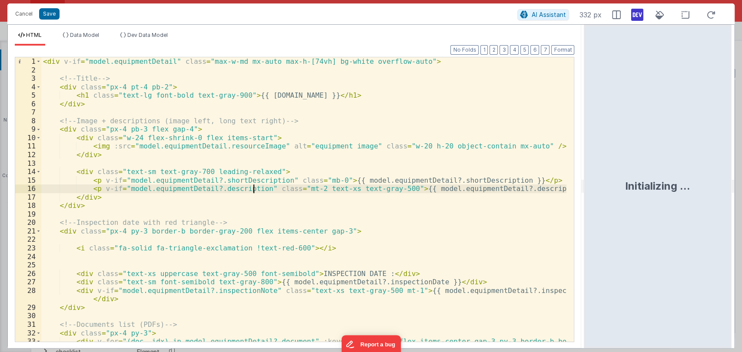
click at [333, 188] on div "< div v-if = "model.equipmentDetail" class = "max-w-md mx-auto max-h-[74vh] bg-…" at bounding box center [303, 212] width 525 height 310
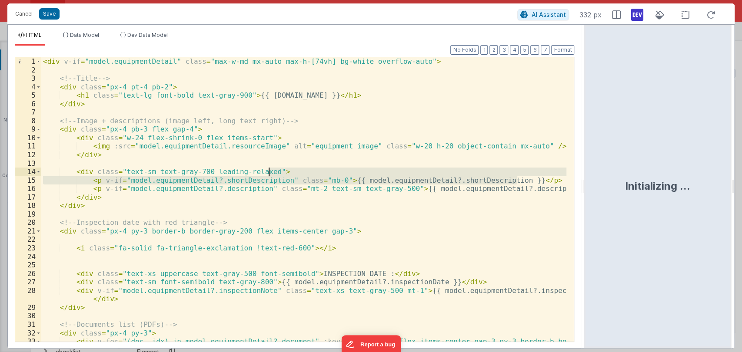
drag, startPoint x: 527, startPoint y: 181, endPoint x: 527, endPoint y: 173, distance: 7.8
click at [527, 173] on div "< div v-if = "model.equipmentDetail" class = "max-w-md mx-auto max-h-[74vh] bg-…" at bounding box center [303, 212] width 525 height 310
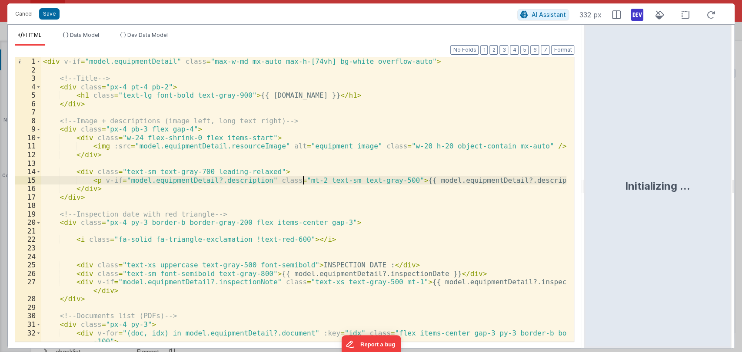
click at [303, 180] on div "< div v-if = "model.equipmentDetail" class = "max-w-md mx-auto max-h-[74vh] bg-…" at bounding box center [303, 208] width 525 height 302
click at [362, 182] on div "< div v-if = "model.equipmentDetail" class = "max-w-md mx-auto max-h-[74vh] bg-…" at bounding box center [303, 208] width 525 height 302
click at [53, 13] on button "Save" at bounding box center [49, 13] width 20 height 11
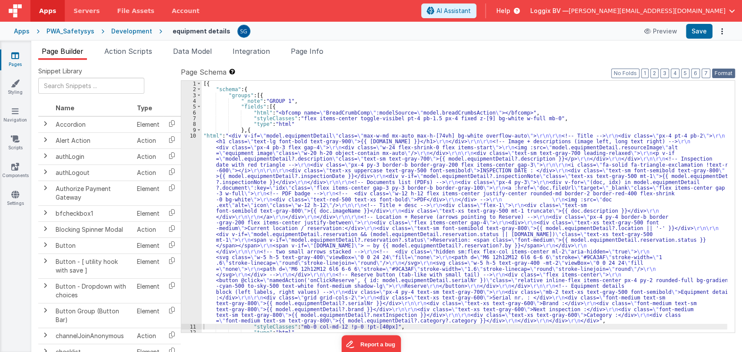
click at [720, 76] on button "Format" at bounding box center [723, 74] width 23 height 10
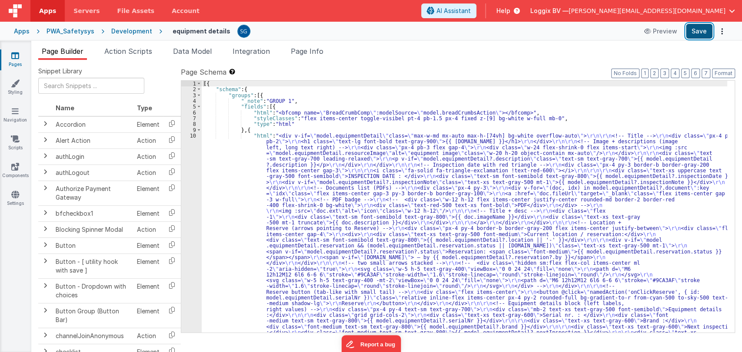
click at [700, 32] on button "Save" at bounding box center [699, 31] width 27 height 15
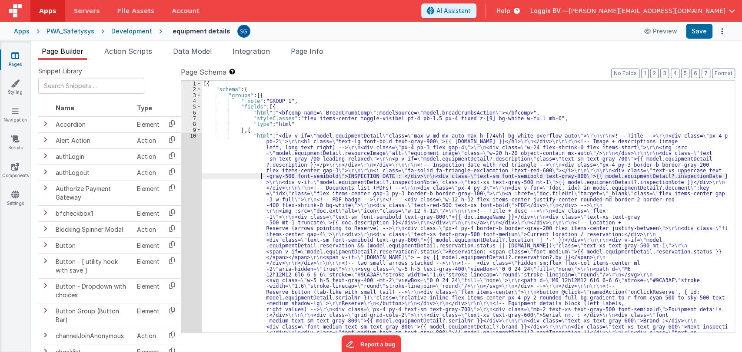
click at [239, 177] on div "[{ "schema" : { "groups" : [{ "_note" : "GROUP 1" , "fields" : [{ "html" : "<bf…" at bounding box center [464, 317] width 525 height 472
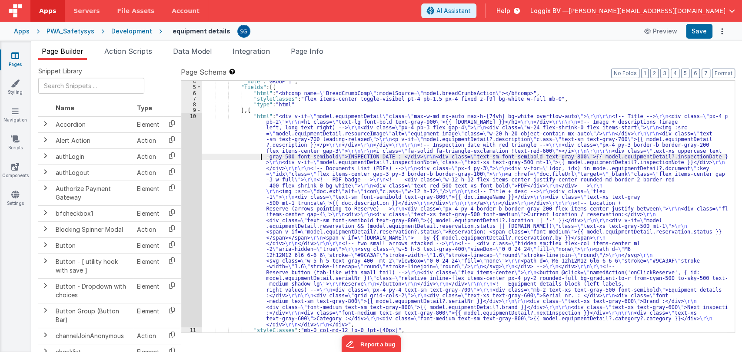
scroll to position [19, 0]
click at [209, 130] on div ""_note" : "GROUP 1" , "fields" : [{ "html" : "<bfcomp name= \" BreadCrumbComp \…" at bounding box center [464, 211] width 525 height 264
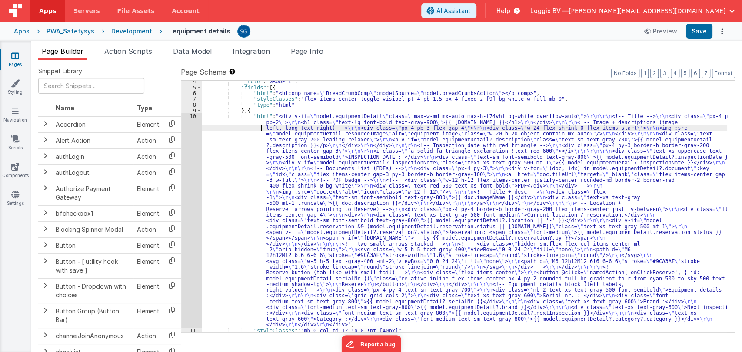
click at [192, 116] on div "10" at bounding box center [191, 220] width 20 height 214
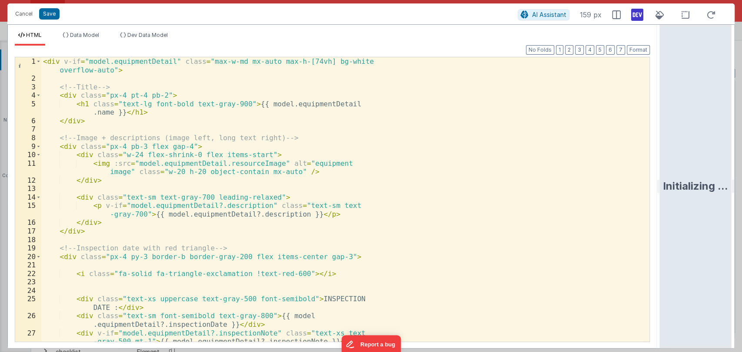
drag, startPoint x: 369, startPoint y: 185, endPoint x: 698, endPoint y: 149, distance: 331.2
click at [698, 149] on html "Cancel Save AI Assistant 159 px HTML Data Model Dev Data Model Format 7 6 5 4 3…" at bounding box center [371, 176] width 742 height 352
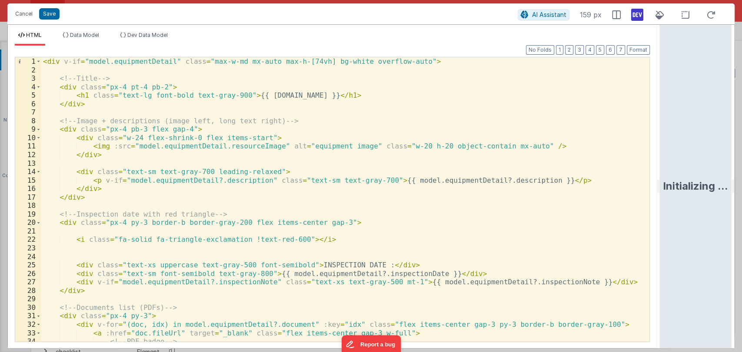
click at [437, 203] on div "< div v-if = "model.equipmentDetail" class = "max-w-md mx-auto max-h-[74vh] bg-…" at bounding box center [341, 208] width 600 height 302
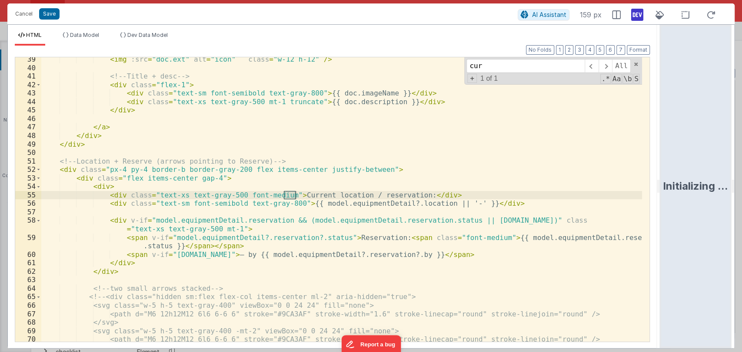
scroll to position [325, 0]
type input "current"
click at [177, 192] on div "< img :src = "doc.ext" alt = "icon" class = "w-12 h-12" /> <!-- Title + desc --…" at bounding box center [341, 206] width 600 height 302
click at [222, 192] on div "< img :src = "doc.ext" alt = "icon" class = "w-12 h-12" /> <!-- Title + desc --…" at bounding box center [341, 206] width 600 height 302
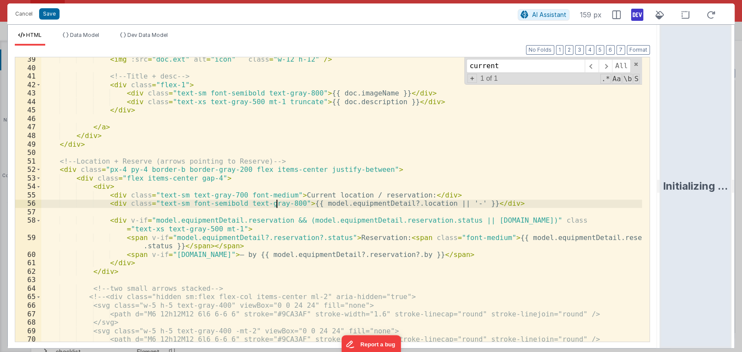
click at [277, 202] on div "< img :src = "doc.ext" alt = "icon" class = "w-12 h-12" /> <!-- Title + desc --…" at bounding box center [341, 206] width 600 height 302
click at [178, 194] on div "< img :src = "doc.ext" alt = "icon" class = "w-12 h-12" /> <!-- Title + desc --…" at bounding box center [341, 206] width 600 height 302
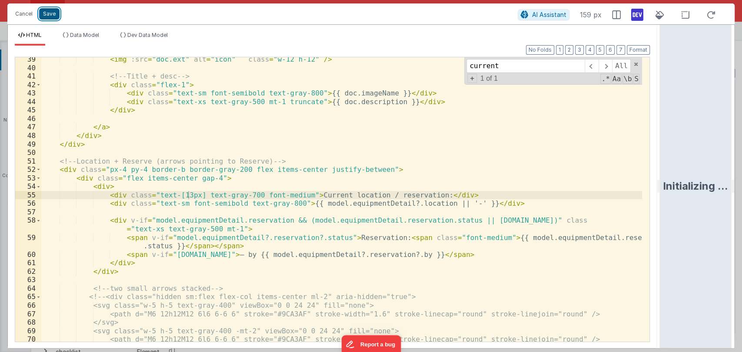
click at [50, 12] on button "Save" at bounding box center [49, 13] width 20 height 11
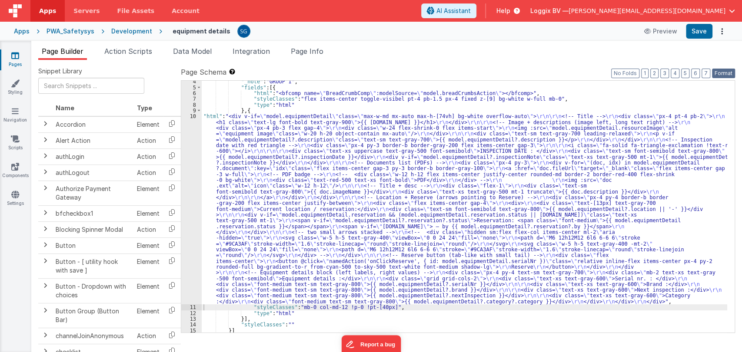
click at [722, 73] on button "Format" at bounding box center [723, 74] width 23 height 10
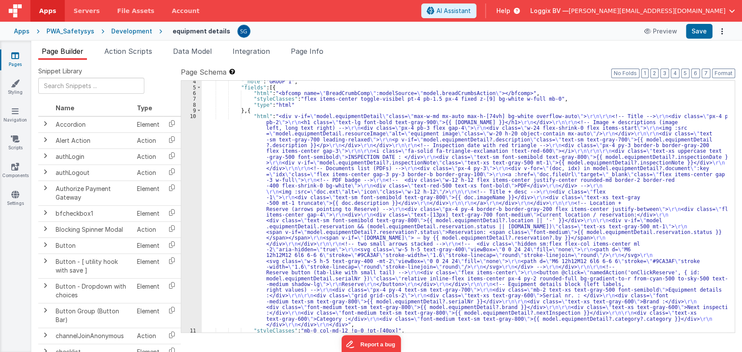
click at [233, 145] on div ""_note" : "GROUP 1" , "fields" : [{ "html" : "<bfcomp name= \" BreadCrumbComp \…" at bounding box center [464, 211] width 525 height 264
click at [193, 116] on div "10" at bounding box center [191, 220] width 20 height 214
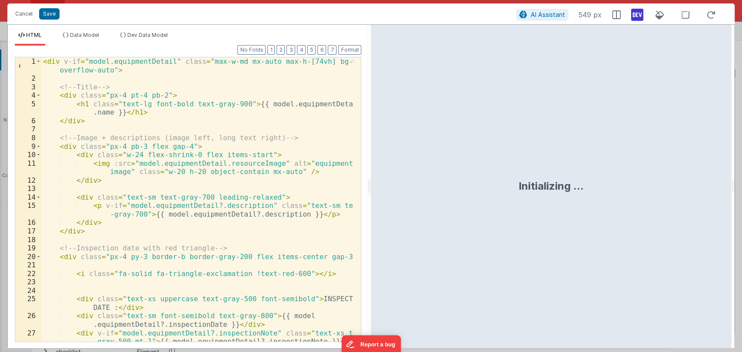
drag, startPoint x: 370, startPoint y: 185, endPoint x: 635, endPoint y: 144, distance: 268.7
click at [635, 144] on html "Cancel Save AI Assistant 549 px HTML Data Model Dev Data Model Format 7 6 5 4 3…" at bounding box center [371, 176] width 742 height 352
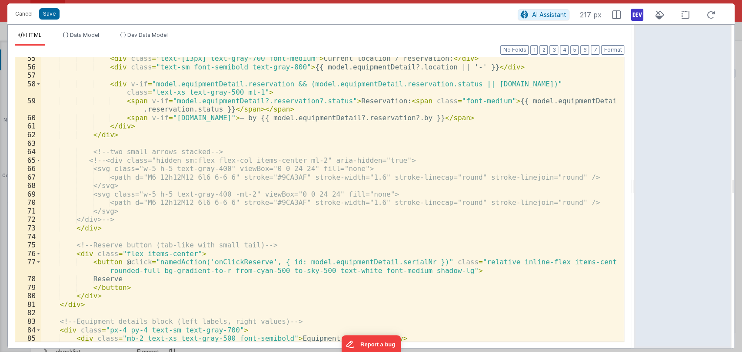
scroll to position [485, 0]
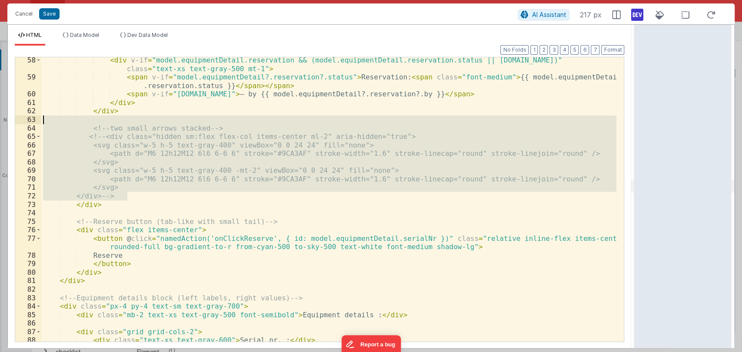
drag, startPoint x: 144, startPoint y: 194, endPoint x: 126, endPoint y: 116, distance: 79.9
click at [126, 116] on div "< div v-if = "model.equipmentDetail.reservation && (model.equipmentDetail.reser…" at bounding box center [328, 211] width 575 height 310
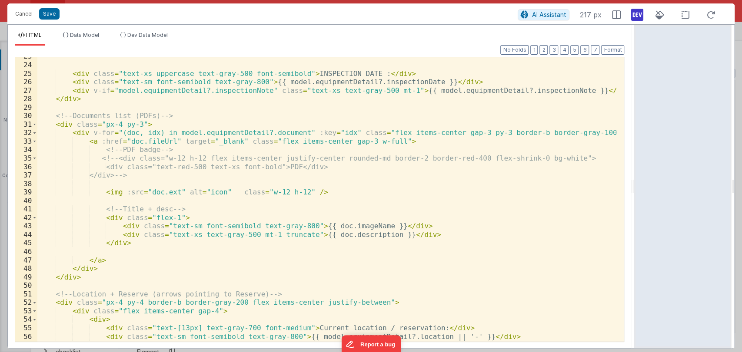
scroll to position [189, 0]
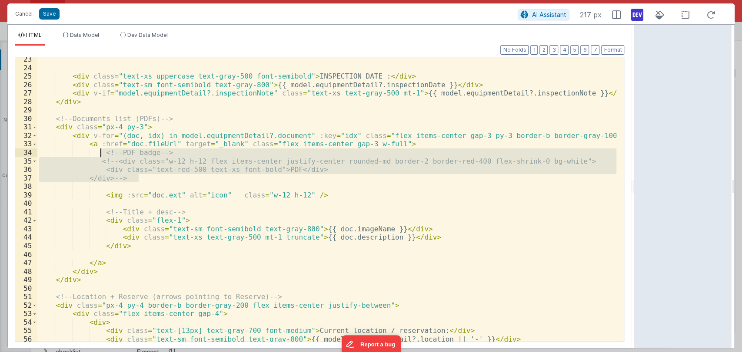
drag, startPoint x: 147, startPoint y: 178, endPoint x: 98, endPoint y: 154, distance: 54.8
click at [98, 154] on div "< div class = "text-xs uppercase text-gray-500 font-semibold" > INSPECTION DATE…" at bounding box center [326, 206] width 579 height 302
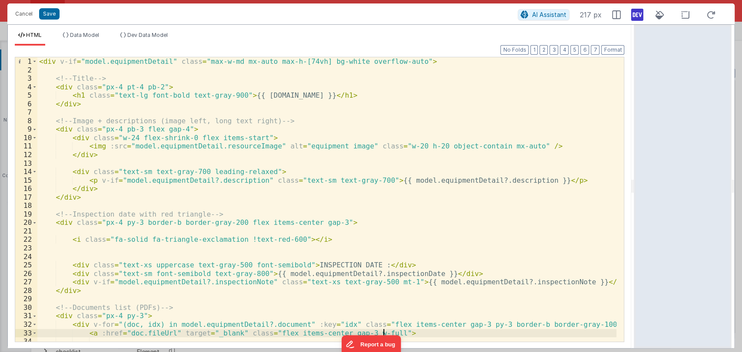
scroll to position [0, 0]
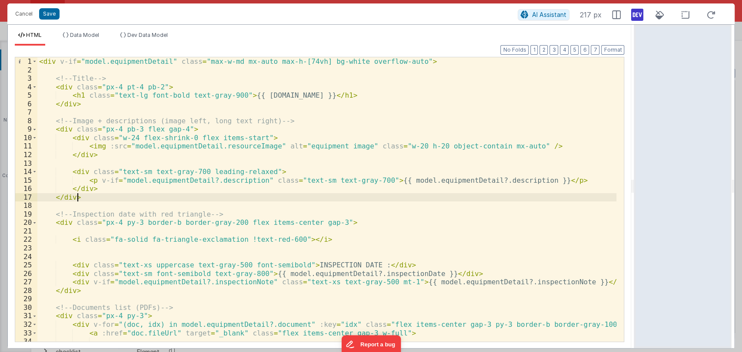
click at [260, 198] on div "< div v-if = "model.equipmentDetail" class = "max-w-md mx-auto max-h-[74vh] bg-…" at bounding box center [326, 208] width 579 height 302
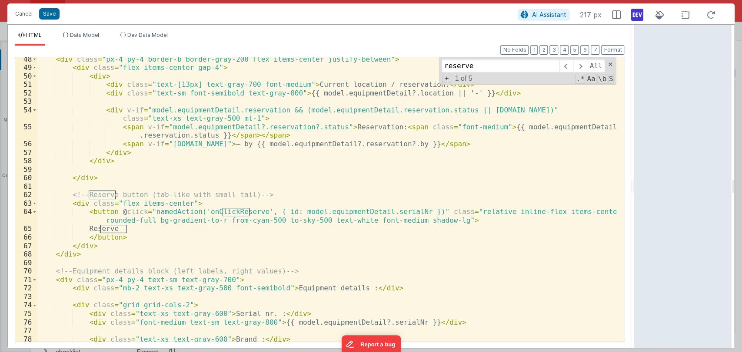
scroll to position [401, 0]
type input "reserve"
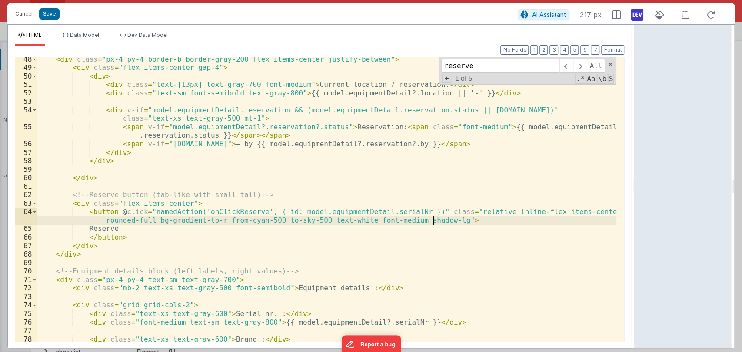
click at [434, 222] on div "< div class = "px-4 py-4 border-b border-gray-200 flex items-center justify-bet…" at bounding box center [326, 206] width 579 height 302
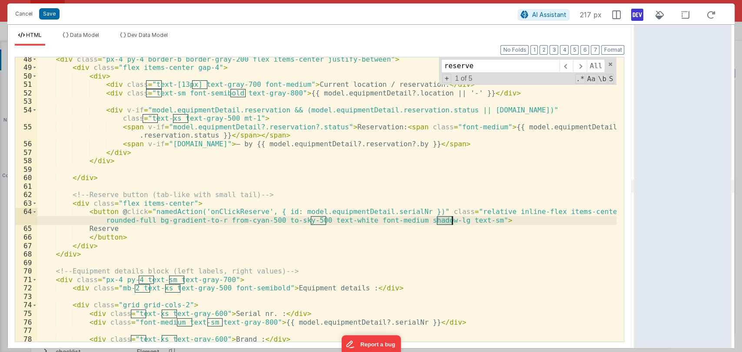
drag, startPoint x: 436, startPoint y: 221, endPoint x: 450, endPoint y: 220, distance: 13.9
click at [450, 220] on div "< div class = "px-4 py-4 border-b border-gray-200 flex items-center justify-bet…" at bounding box center [326, 206] width 579 height 302
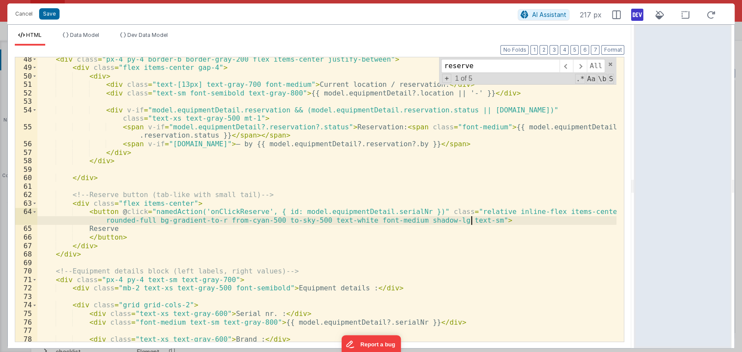
click at [478, 219] on div "< div class = "px-4 py-4 border-b border-gray-200 flex items-center justify-bet…" at bounding box center [326, 206] width 579 height 302
click at [146, 220] on div "< div class = "px-4 py-4 border-b border-gray-200 flex items-center justify-bet…" at bounding box center [326, 206] width 579 height 302
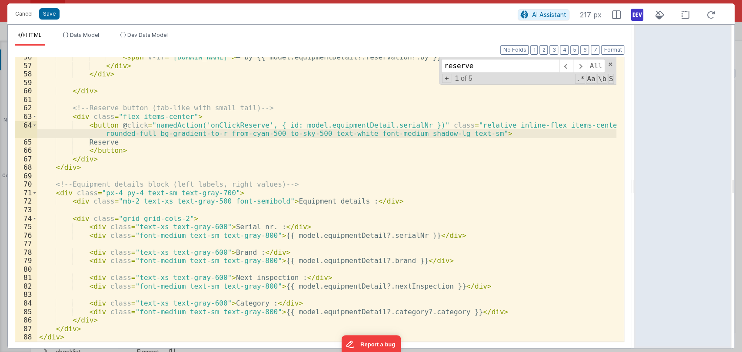
click at [160, 204] on div "< span v-if = "model.equipmentDetail.reservation.by" > — by {{ model.equipmentD…" at bounding box center [326, 204] width 579 height 302
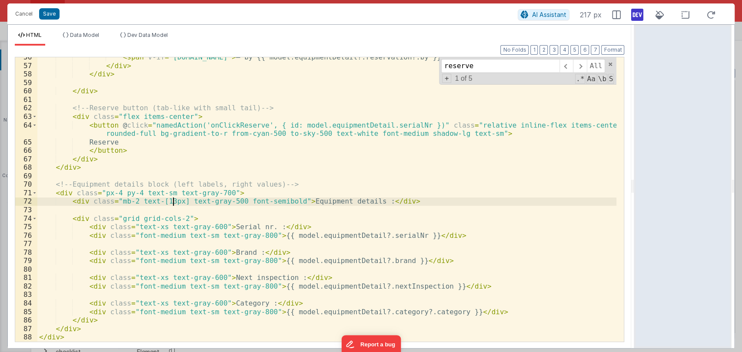
click at [157, 227] on div "< span v-if = "model.equipmentDetail.reservation.by" > — by {{ model.equipmentD…" at bounding box center [326, 204] width 579 height 302
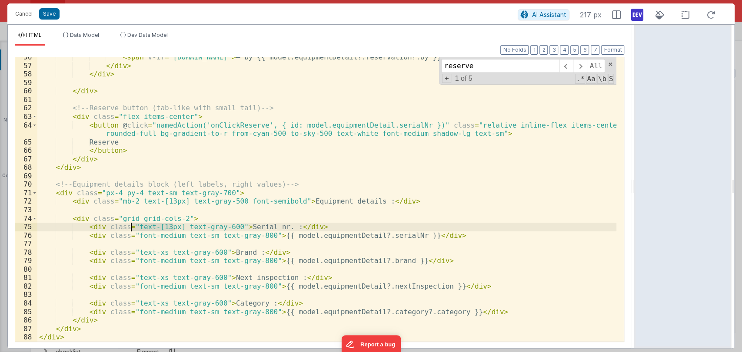
drag, startPoint x: 172, startPoint y: 226, endPoint x: 132, endPoint y: 227, distance: 40.4
click at [132, 227] on div "< span v-if = "model.equipmentDetail.reservation.by" > — by {{ model.equipmentD…" at bounding box center [326, 204] width 579 height 302
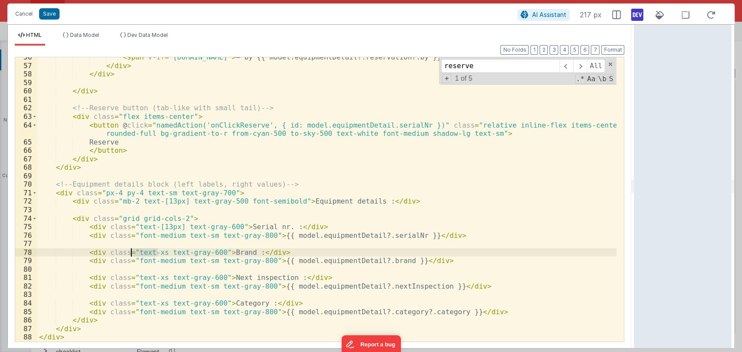
drag, startPoint x: 156, startPoint y: 252, endPoint x: 129, endPoint y: 251, distance: 27.0
click at [129, 251] on div "< span v-if = "model.equipmentDetail.reservation.by" > — by {{ model.equipmentD…" at bounding box center [326, 204] width 579 height 302
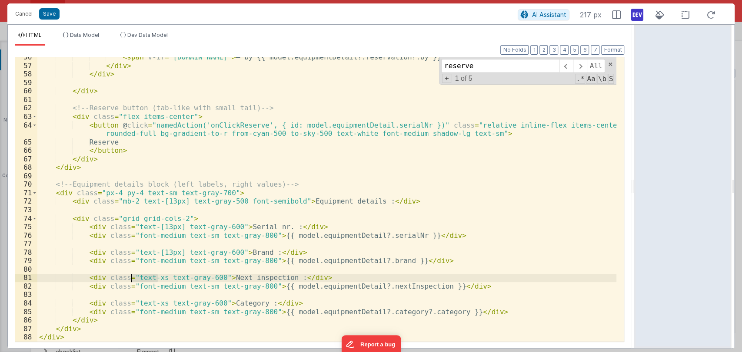
drag, startPoint x: 157, startPoint y: 277, endPoint x: 132, endPoint y: 277, distance: 25.2
click at [132, 277] on div "< span v-if = "model.equipmentDetail.reservation.by" > — by {{ model.equipmentD…" at bounding box center [326, 204] width 579 height 302
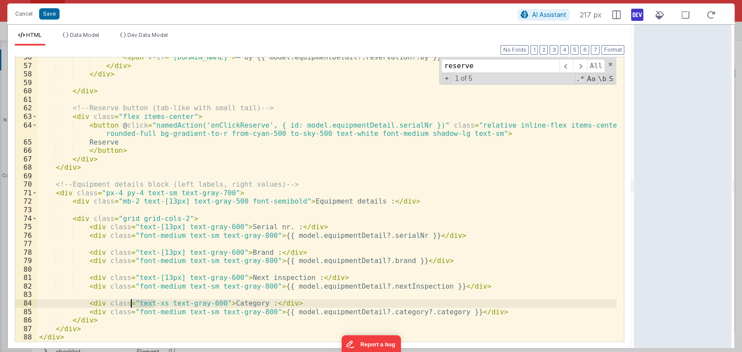
drag, startPoint x: 156, startPoint y: 303, endPoint x: 132, endPoint y: 301, distance: 23.6
click at [132, 301] on div "< span v-if = "model.equipmentDetail.reservation.by" > — by {{ model.equipmentD…" at bounding box center [326, 204] width 579 height 302
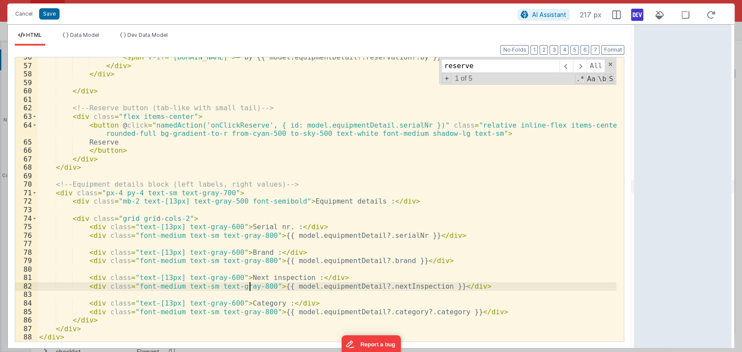
click at [249, 287] on div "< span v-if = "model.equipmentDetail.reservation.by" > — by {{ model.equipmentD…" at bounding box center [326, 204] width 579 height 302
click at [249, 313] on div "< span v-if = "model.equipmentDetail.reservation.by" > — by {{ model.equipmentD…" at bounding box center [326, 204] width 579 height 302
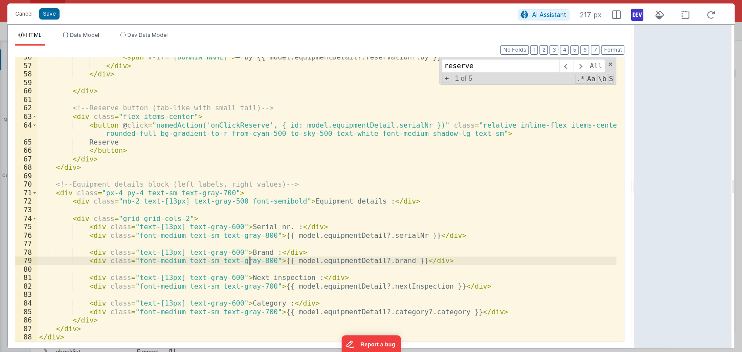
click at [248, 261] on div "< span v-if = "model.equipmentDetail.reservation.by" > — by {{ model.equipmentD…" at bounding box center [326, 204] width 579 height 302
click at [249, 235] on div "< span v-if = "model.equipmentDetail.reservation.by" > — by {{ model.equipmentD…" at bounding box center [326, 204] width 579 height 302
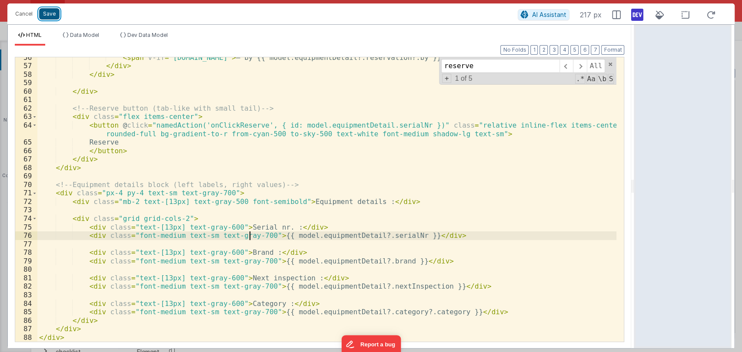
click at [45, 14] on button "Save" at bounding box center [49, 13] width 20 height 11
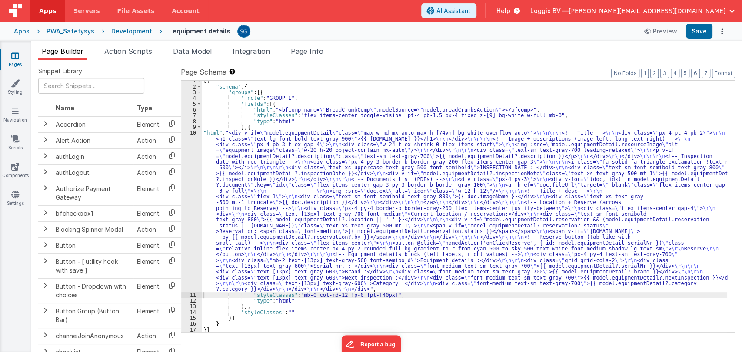
scroll to position [3, 0]
click at [724, 75] on button "Format" at bounding box center [723, 74] width 23 height 10
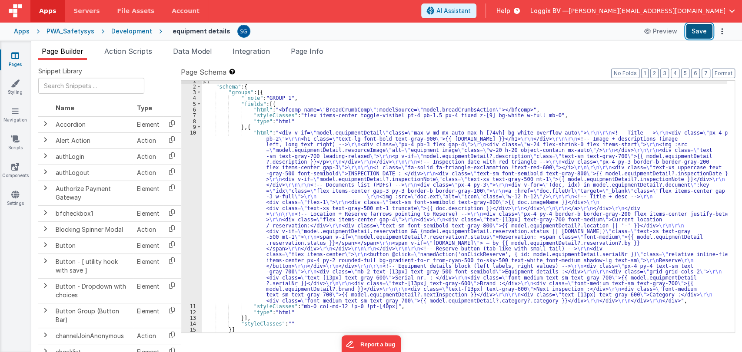
click at [702, 37] on button "Save" at bounding box center [699, 31] width 27 height 15
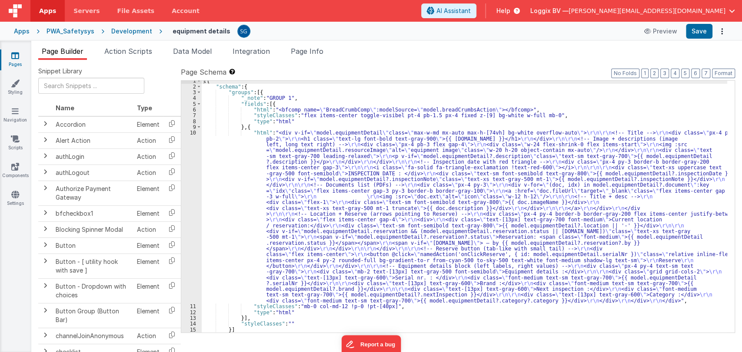
click at [241, 156] on div "[{ "schema" : { "groups" : [{ "_note" : "GROUP 1" , "fields" : [{ "html" : "<bf…" at bounding box center [464, 210] width 525 height 264
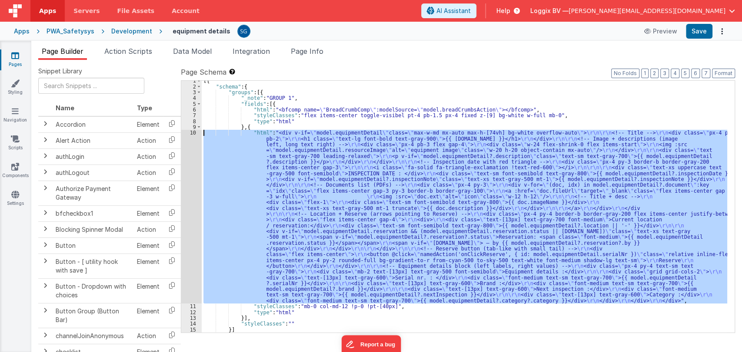
click at [193, 134] on div "10" at bounding box center [191, 217] width 20 height 174
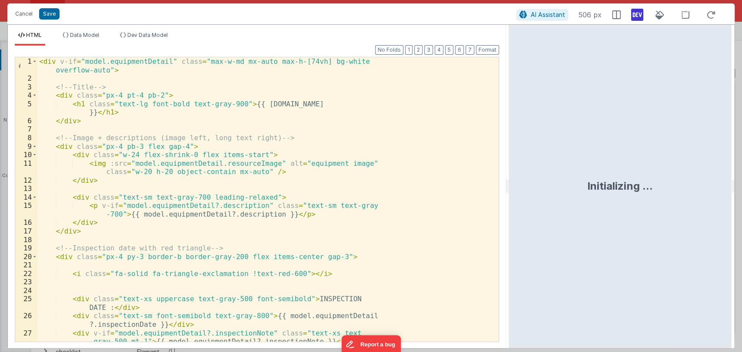
drag, startPoint x: 368, startPoint y: 189, endPoint x: 539, endPoint y: 179, distance: 170.7
click at [539, 179] on html "Cancel Save AI Assistant 506 px HTML Data Model Dev Data Model Format 7 6 5 4 3…" at bounding box center [371, 176] width 742 height 352
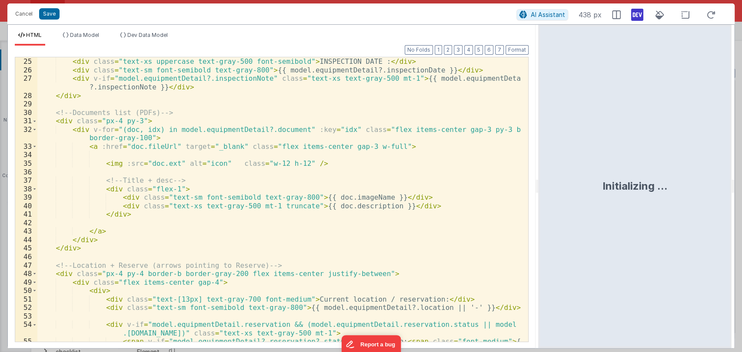
scroll to position [212, 0]
click at [364, 198] on div "< div class = "text-xs uppercase text-gray-500 font-semibold" > INSPECTION DATE…" at bounding box center [278, 212] width 483 height 310
drag, startPoint x: 411, startPoint y: 199, endPoint x: 365, endPoint y: 199, distance: 46.9
click at [365, 199] on div "< div class = "text-xs uppercase text-gray-500 font-semibold" > INSPECTION DATE…" at bounding box center [278, 212] width 483 height 310
paste textarea
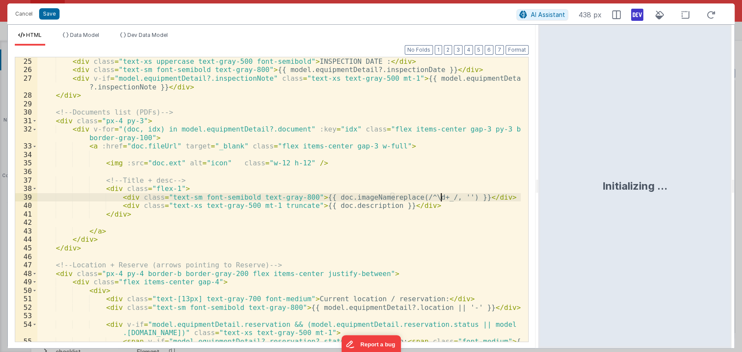
click at [364, 198] on div "< div class = "text-xs uppercase text-gray-500 font-semibold" > INSPECTION DATE…" at bounding box center [278, 212] width 483 height 310
click at [53, 15] on button "Save" at bounding box center [49, 13] width 20 height 11
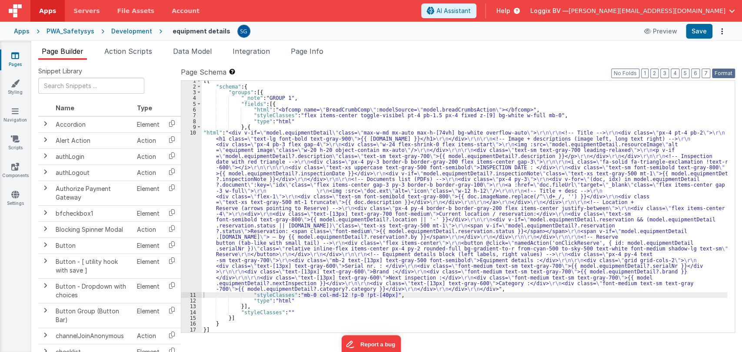
click at [726, 71] on button "Format" at bounding box center [723, 74] width 23 height 10
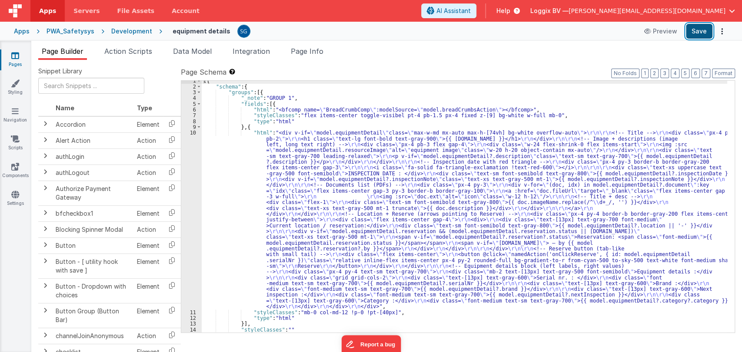
click at [699, 38] on button "Save" at bounding box center [699, 31] width 27 height 15
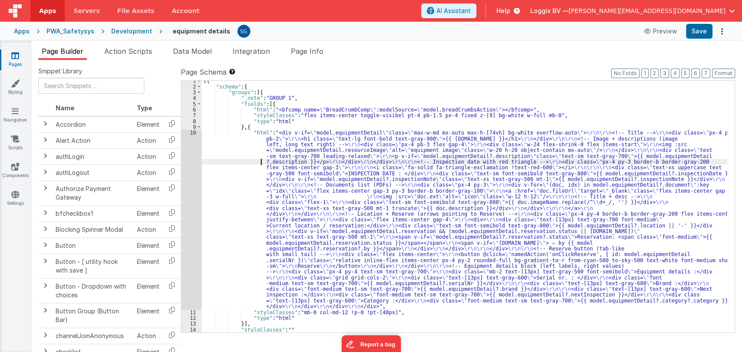
click at [235, 164] on div "[{ "schema" : { "groups" : [{ "_note" : "GROUP 1" , "fields" : [{ "html" : "<bf…" at bounding box center [464, 210] width 525 height 264
click at [194, 133] on div "10" at bounding box center [191, 219] width 20 height 179
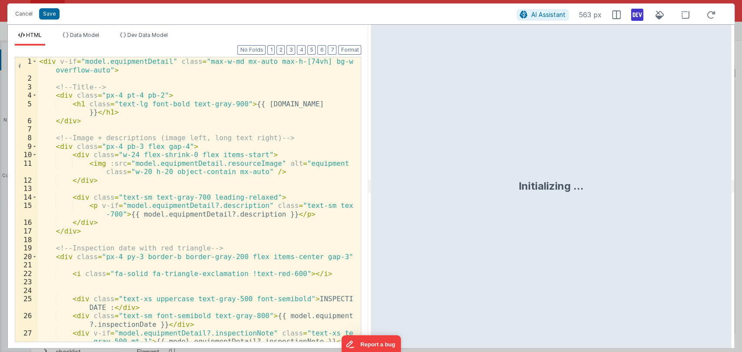
drag, startPoint x: 369, startPoint y: 186, endPoint x: 684, endPoint y: 139, distance: 318.9
click at [684, 139] on html "Cancel Save AI Assistant 563 px HTML Data Model Dev Data Model Format 7 6 5 4 3…" at bounding box center [371, 176] width 742 height 352
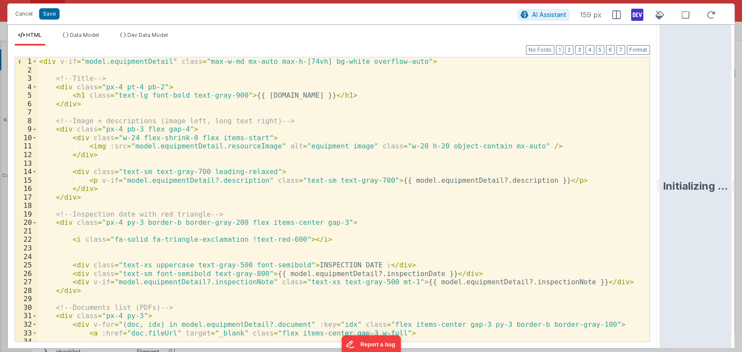
click at [369, 203] on div "< div v-if = "model.equipmentDetail" class = "max-w-md mx-auto max-h-[74vh] bg-…" at bounding box center [339, 208] width 604 height 302
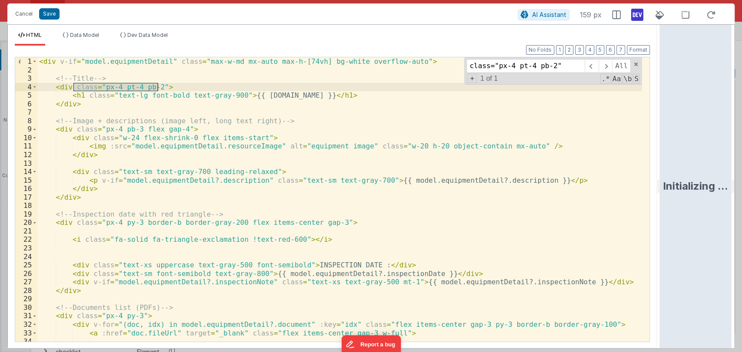
type input "class="px-4 pt-4 pb-2""
click at [152, 84] on div "< div v-if = "model.equipmentDetail" class = "max-w-md mx-auto max-h-[74vh] bg-…" at bounding box center [339, 199] width 604 height 285
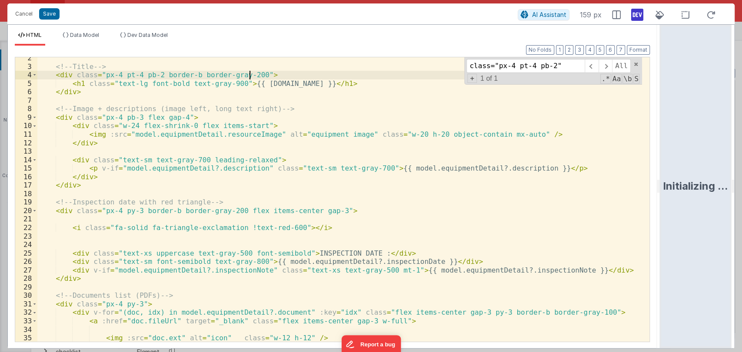
scroll to position [0, 0]
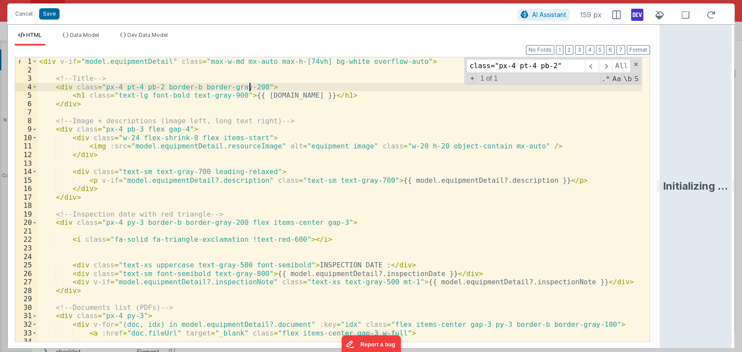
click at [135, 128] on div "< div v-if = "model.equipmentDetail" class = "max-w-md mx-auto max-h-[74vh] bg-…" at bounding box center [339, 208] width 604 height 302
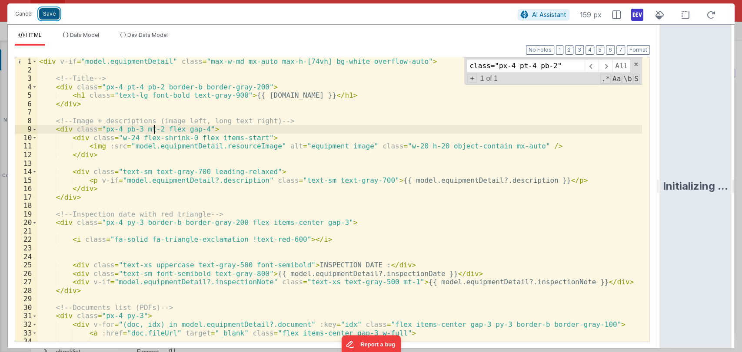
click at [56, 15] on button "Save" at bounding box center [49, 13] width 20 height 11
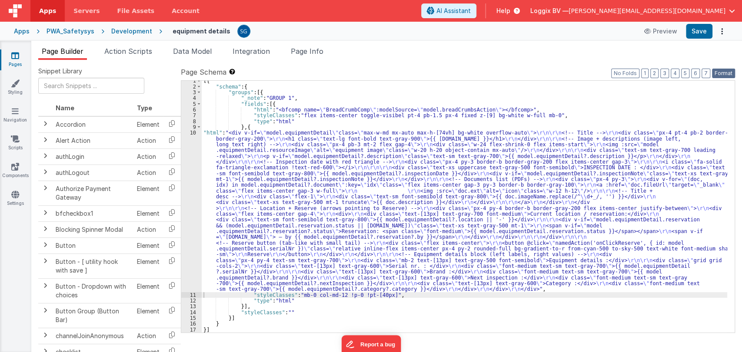
click at [721, 75] on button "Format" at bounding box center [723, 74] width 23 height 10
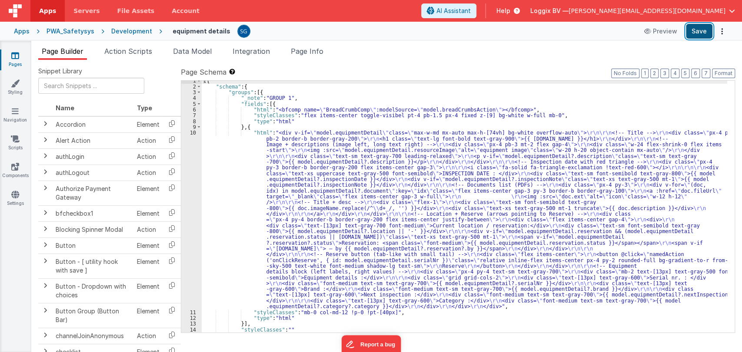
click at [705, 36] on button "Save" at bounding box center [699, 31] width 27 height 15
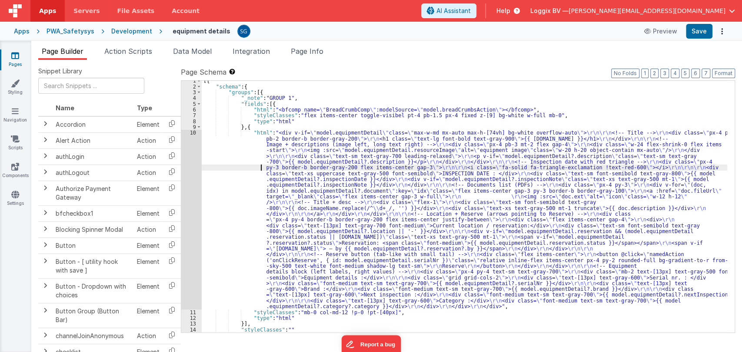
click at [239, 168] on div "[{ "schema" : { "groups" : [{ "_note" : "GROUP 1" , "fields" : [{ "html" : "<bf…" at bounding box center [464, 210] width 525 height 264
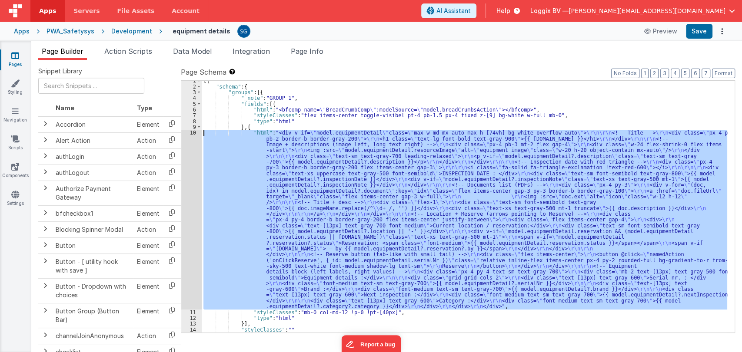
click at [193, 135] on div "10" at bounding box center [191, 219] width 20 height 179
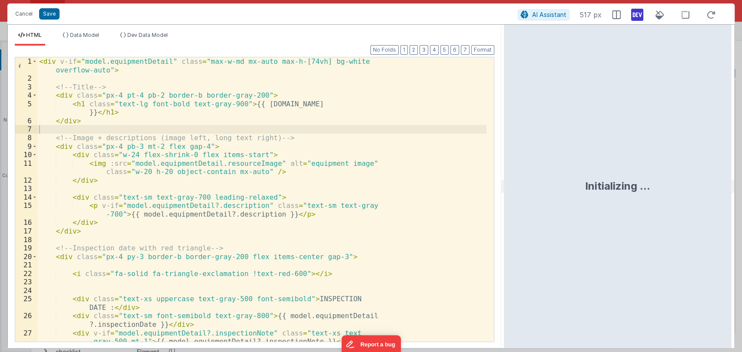
drag, startPoint x: 368, startPoint y: 182, endPoint x: 525, endPoint y: 159, distance: 158.5
click at [525, 159] on html "Cancel Save AI Assistant 517 px HTML Data Model Dev Data Model Format 7 6 5 4 3…" at bounding box center [371, 176] width 742 height 352
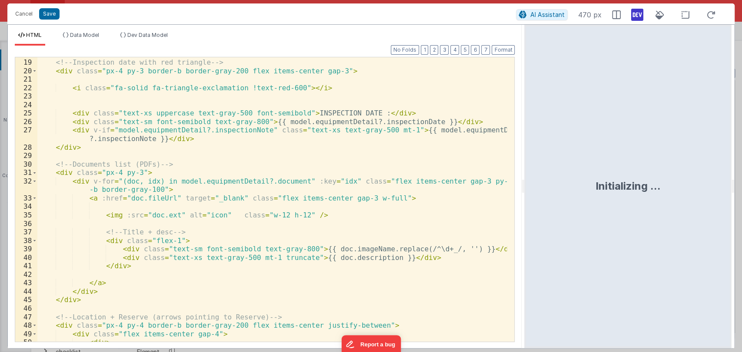
scroll to position [171, 0]
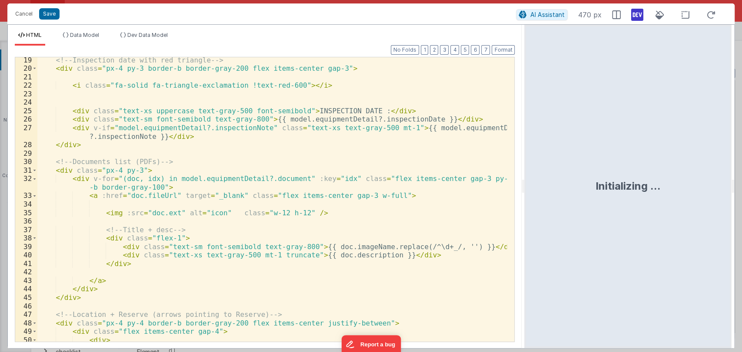
click at [156, 196] on div "<!-- Inspection date with red triangle --> < div class = "px-4 py-3 border-b bo…" at bounding box center [272, 207] width 470 height 302
click at [157, 196] on div "<!-- Inspection date with red triangle --> < div class = "px-4 py-3 border-b bo…" at bounding box center [271, 199] width 469 height 285
click at [157, 196] on div "<!-- Inspection date with red triangle --> < div class = "px-4 py-3 border-b bo…" at bounding box center [272, 207] width 470 height 302
click at [45, 15] on button "Save" at bounding box center [49, 13] width 20 height 11
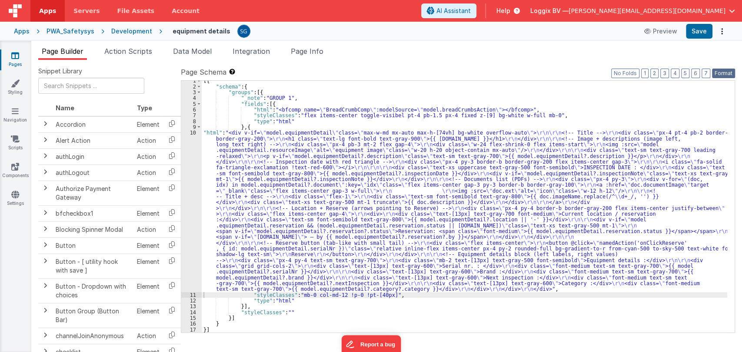
click at [721, 72] on button "Format" at bounding box center [723, 74] width 23 height 10
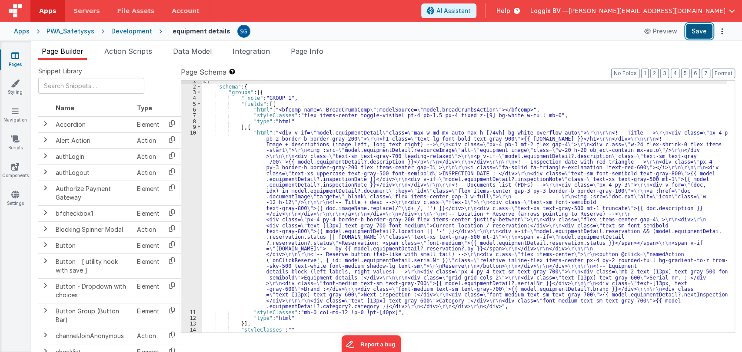
click at [699, 36] on button "Save" at bounding box center [699, 31] width 27 height 15
click at [14, 62] on link "Pages" at bounding box center [15, 59] width 31 height 17
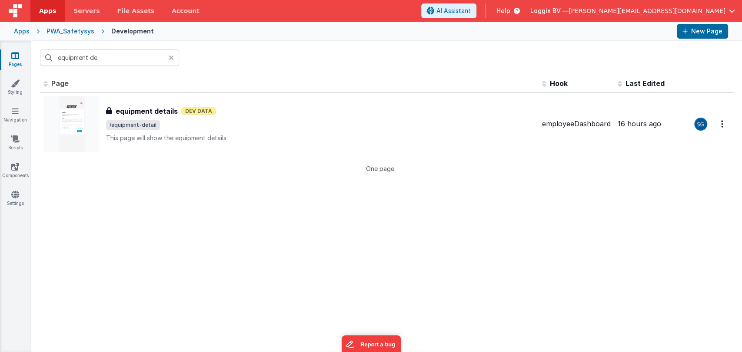
click at [15, 53] on icon at bounding box center [15, 55] width 8 height 9
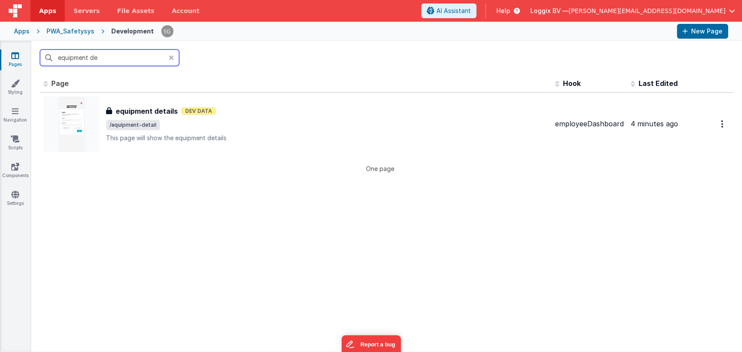
click at [167, 56] on input "equipment de" at bounding box center [109, 58] width 139 height 17
click at [169, 56] on icon at bounding box center [171, 57] width 5 height 7
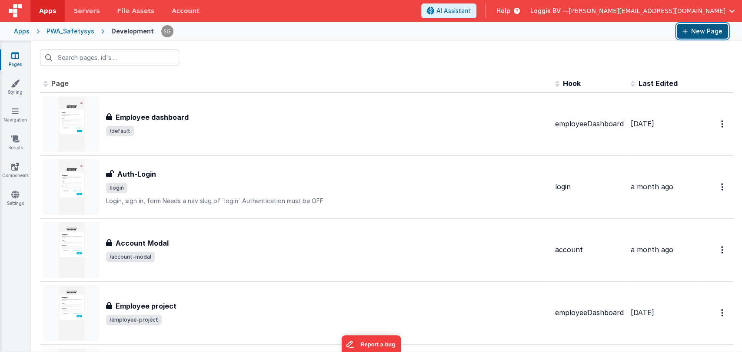
click at [686, 30] on icon at bounding box center [684, 31] width 5 height 6
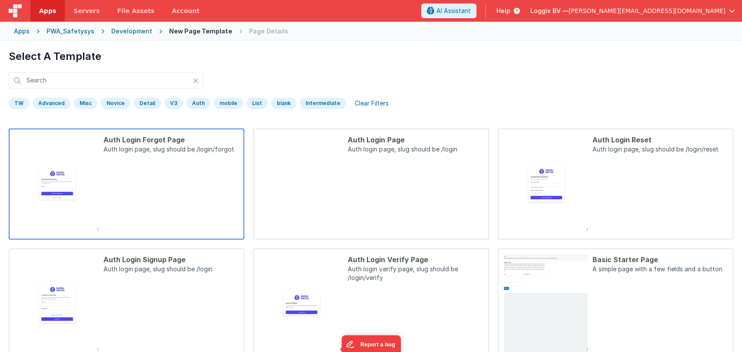
scroll to position [264, 0]
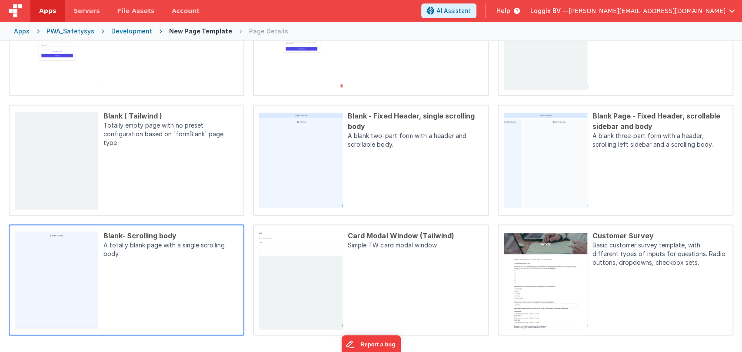
click at [149, 234] on div "Blank- Scrolling body" at bounding box center [170, 236] width 135 height 10
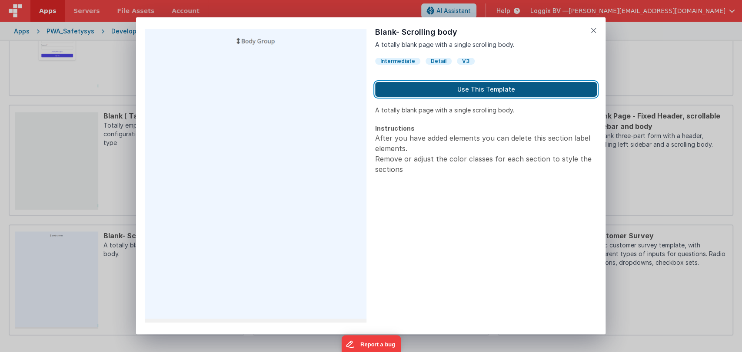
click at [480, 89] on button "Use This Template" at bounding box center [486, 89] width 222 height 15
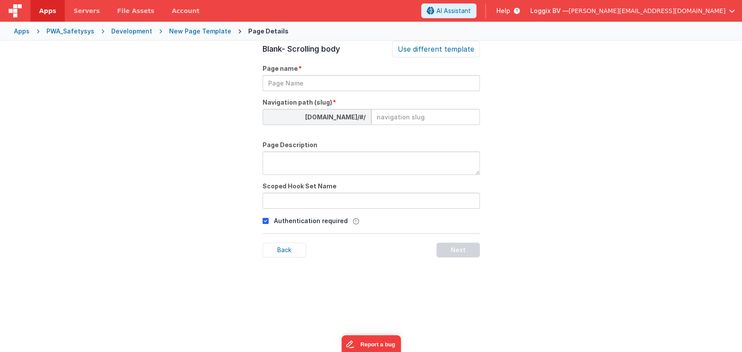
scroll to position [30, 0]
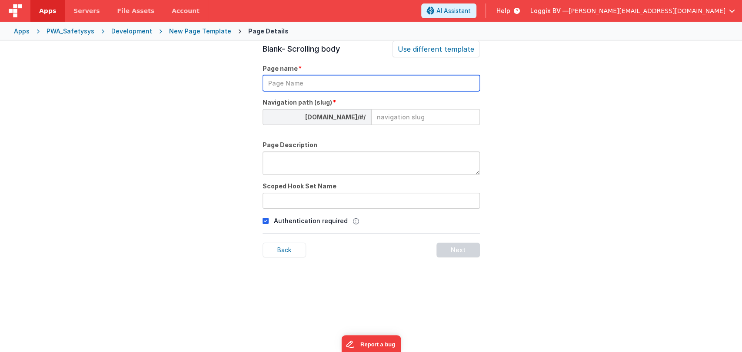
click at [393, 78] on input "text" at bounding box center [370, 83] width 217 height 16
type input "employee incoming equipment"
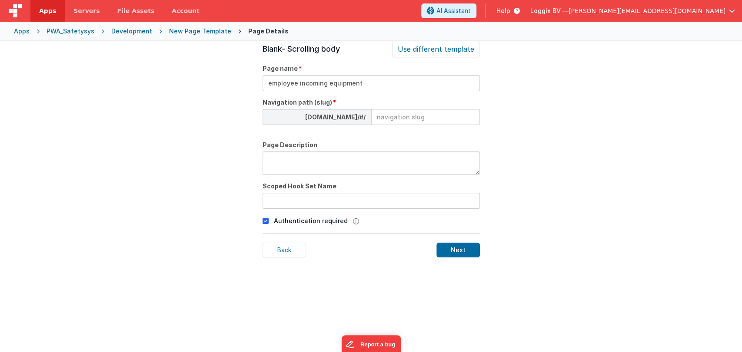
click at [396, 114] on input at bounding box center [425, 117] width 109 height 16
type input "e"
type input "employe"
click at [353, 130] on div at bounding box center [327, 129] width 130 height 9
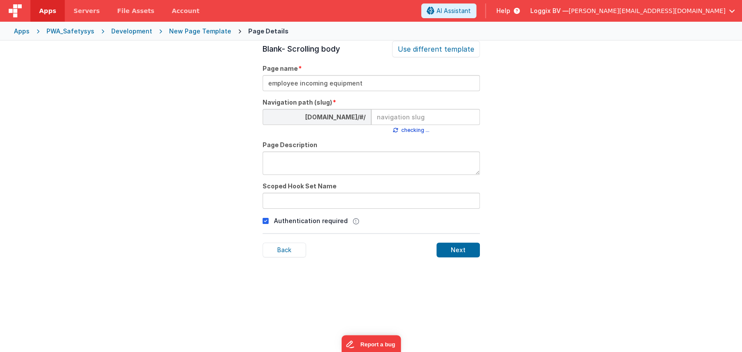
type input "employe"
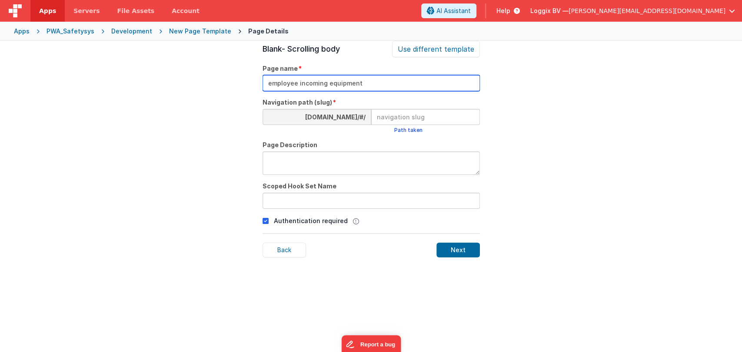
click at [297, 83] on input "employee incoming equipment" at bounding box center [370, 83] width 217 height 16
type input "employee incoming equipment"
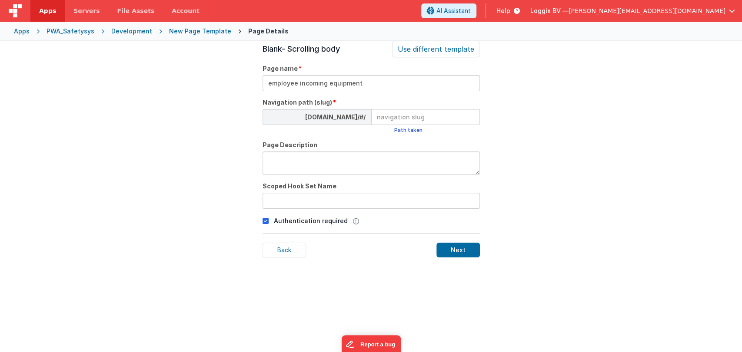
click at [397, 119] on input at bounding box center [425, 117] width 109 height 16
type input "employee-incoming-equipment"
click at [312, 154] on textarea at bounding box center [370, 163] width 217 height 23
type textarea "Employee"
type textarea "warehouse"
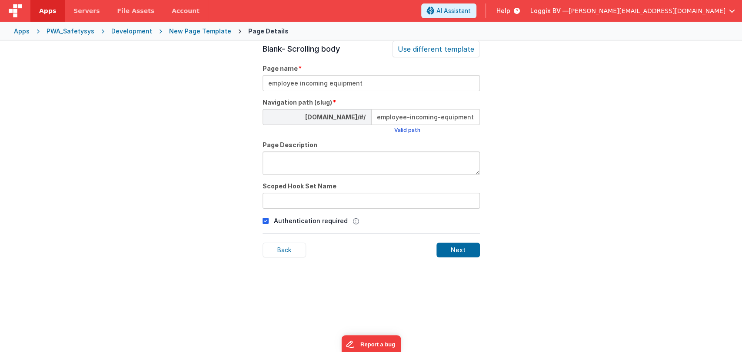
type textarea "m"
type textarea "Employee incming document for warehouse manager"
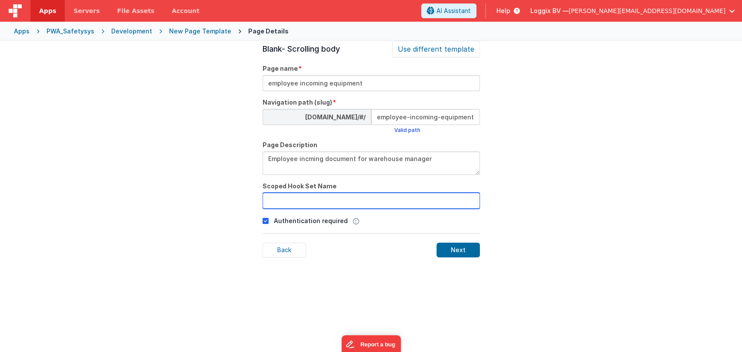
click at [325, 201] on input "text" at bounding box center [370, 201] width 217 height 16
click at [297, 201] on input "text" at bounding box center [370, 201] width 217 height 16
type input "warehouse"
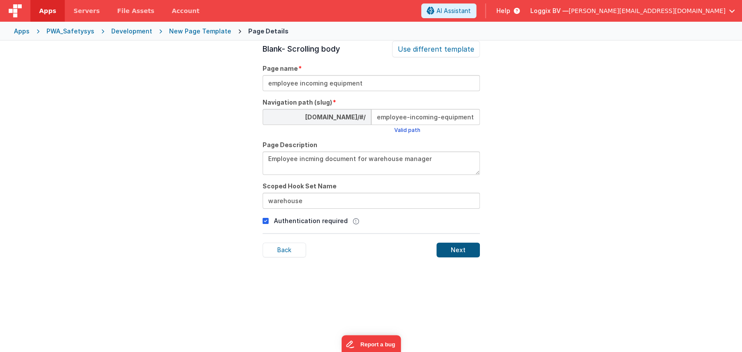
click at [454, 246] on div "Next" at bounding box center [457, 250] width 43 height 15
click at [123, 30] on div "Development" at bounding box center [131, 31] width 41 height 9
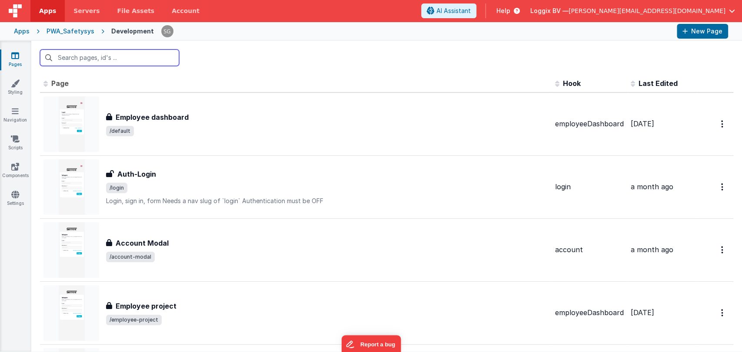
click at [94, 59] on input "text" at bounding box center [109, 58] width 139 height 17
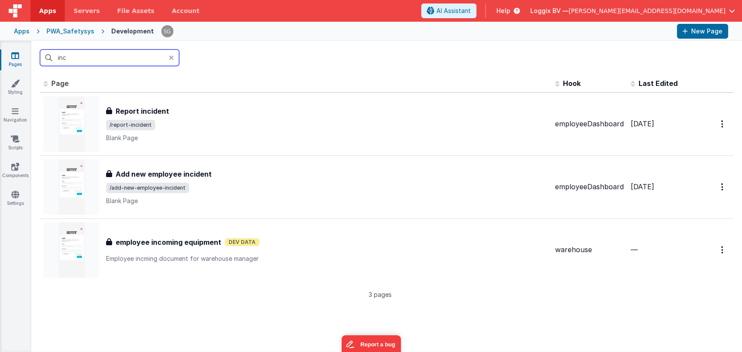
type input "inco"
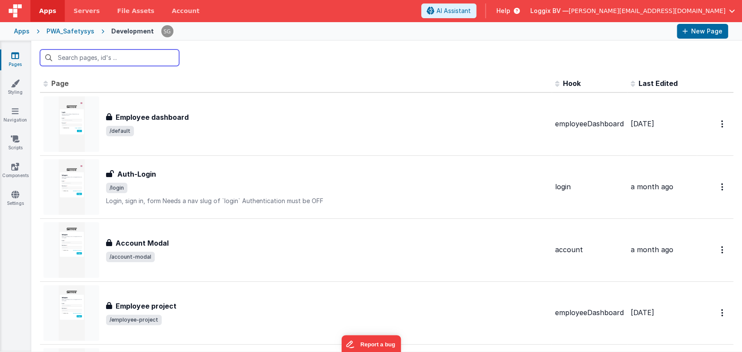
click at [104, 55] on input "text" at bounding box center [109, 58] width 139 height 17
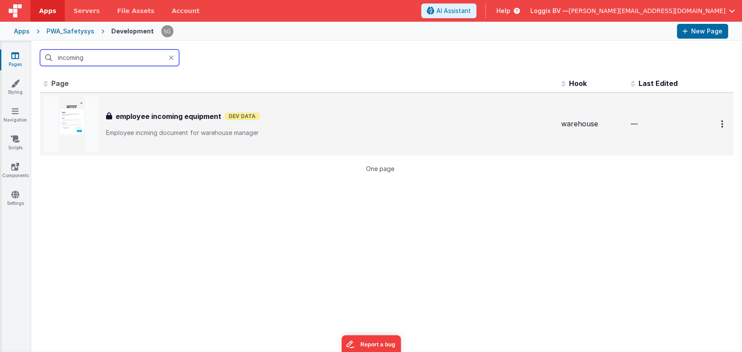
type input "incoming"
click at [143, 118] on h3 "employee incoming equipment" at bounding box center [169, 116] width 106 height 10
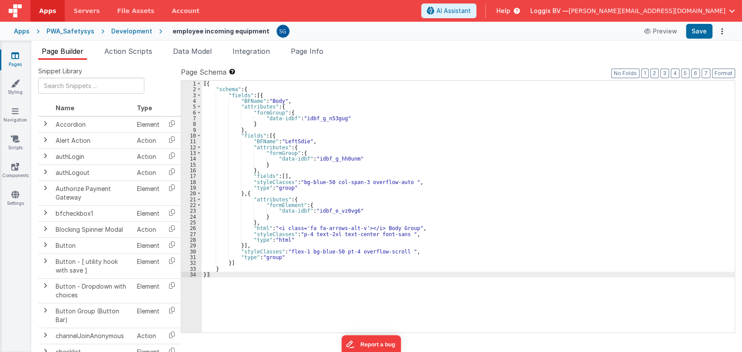
click at [232, 277] on div "[{ "schema" : { "fields" : [{ "BFName" : "Body" , "attributes" : { "formGroup" …" at bounding box center [468, 213] width 533 height 264
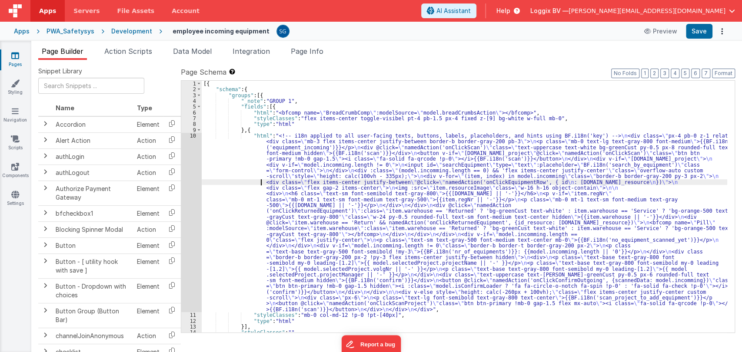
click at [240, 185] on div "[{ "schema" : { "groups" : [{ "_note" : "GROUP 1" , "fields" : [{ "html" : "<bf…" at bounding box center [464, 213] width 525 height 264
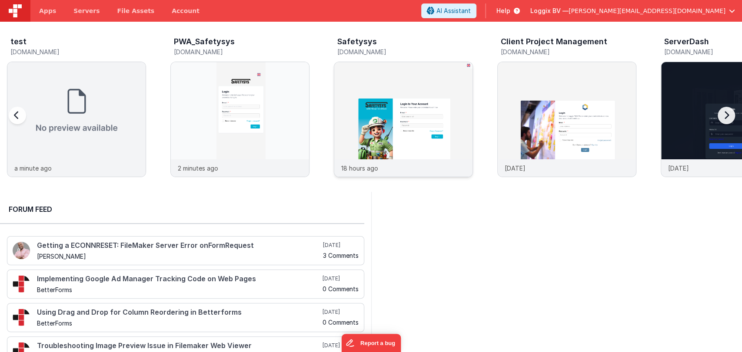
click at [422, 132] on img at bounding box center [403, 131] width 138 height 138
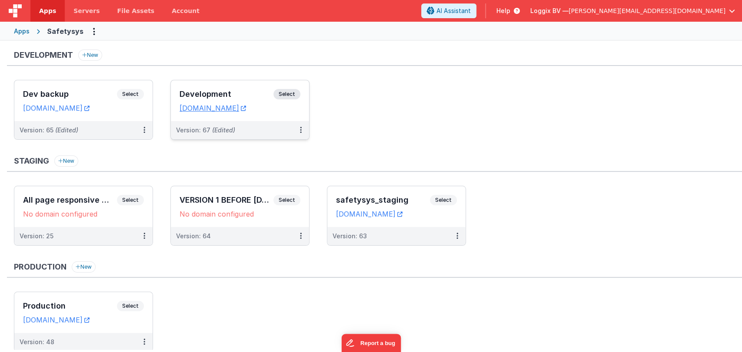
click at [188, 91] on h3 "Development" at bounding box center [226, 94] width 94 height 9
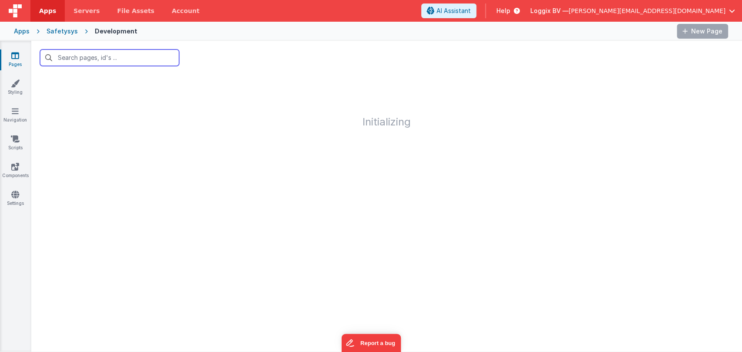
click at [109, 57] on input "text" at bounding box center [109, 58] width 139 height 17
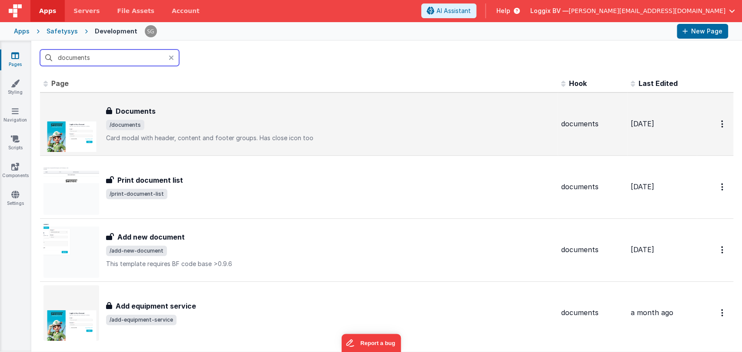
type input "documents"
click at [139, 121] on span "/documents" at bounding box center [125, 125] width 38 height 10
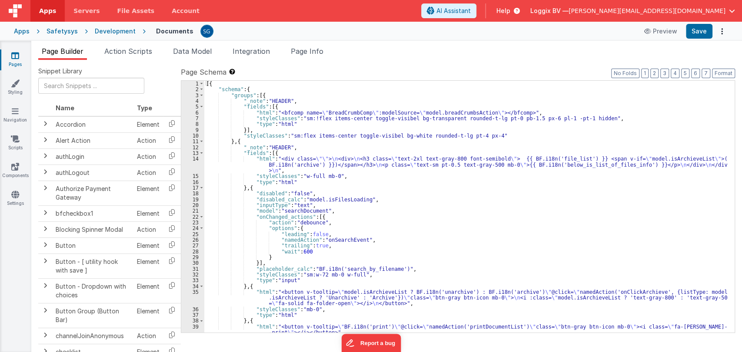
click at [335, 189] on div "[{ "schema" : { "groups" : [{ "_note" : "HEADER" , "fields" : [{ "html" : "<bfc…" at bounding box center [465, 213] width 523 height 264
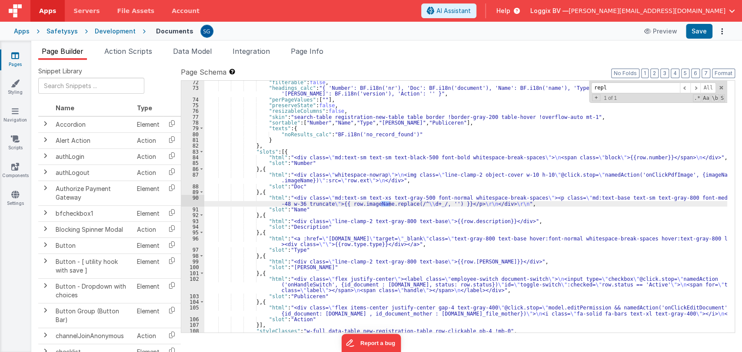
scroll to position [494, 0]
type input "replace"
click at [197, 201] on div "90" at bounding box center [192, 201] width 23 height 12
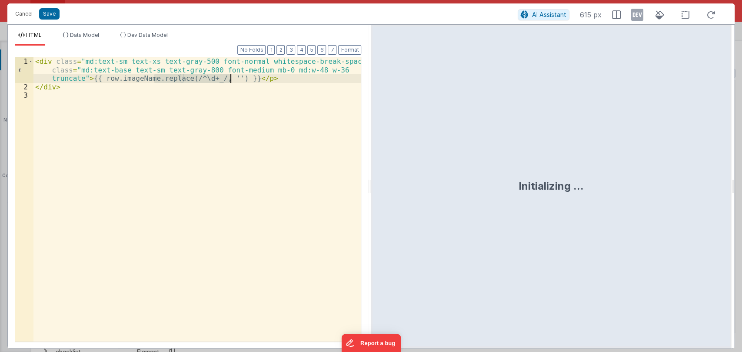
drag, startPoint x: 153, startPoint y: 77, endPoint x: 230, endPoint y: 78, distance: 76.9
click at [230, 78] on div "< div class = "md:text-sm text-xs text-gray-500 font-normal whitespace-break-sp…" at bounding box center [197, 216] width 328 height 318
